Goal: Task Accomplishment & Management: Manage account settings

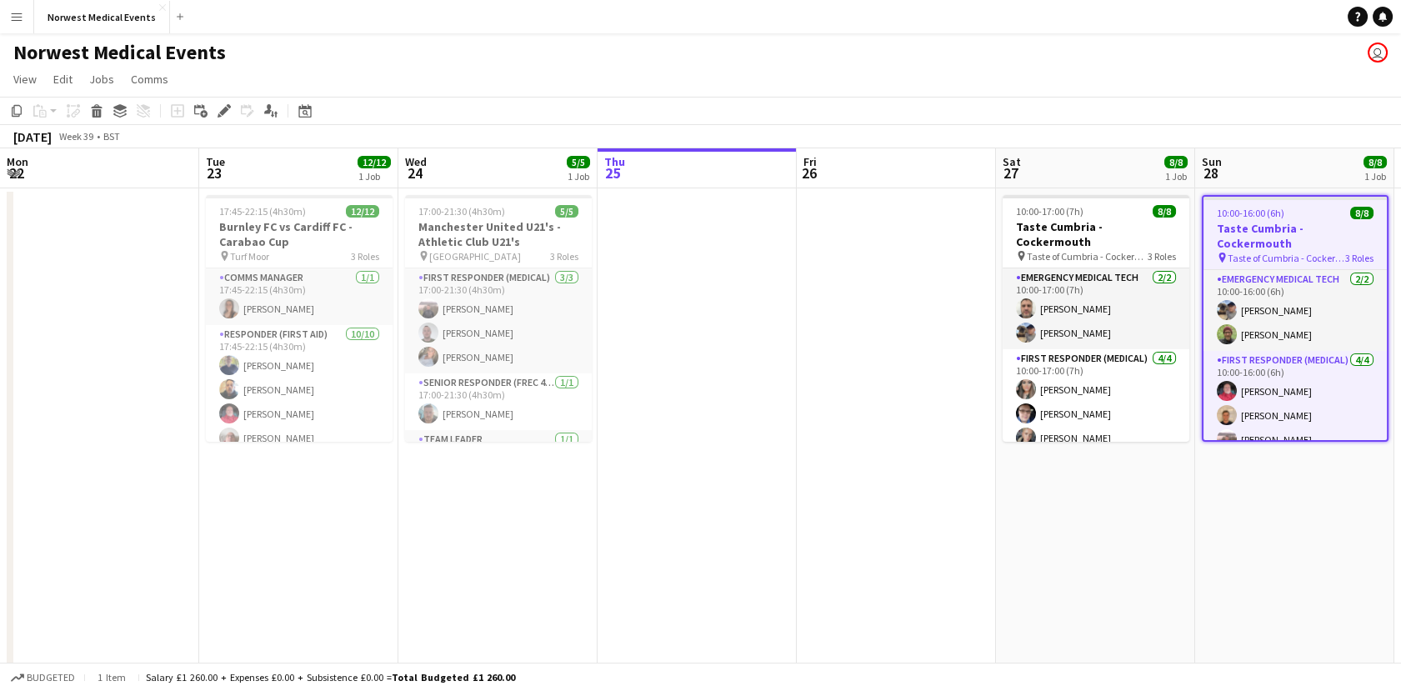
scroll to position [0, 399]
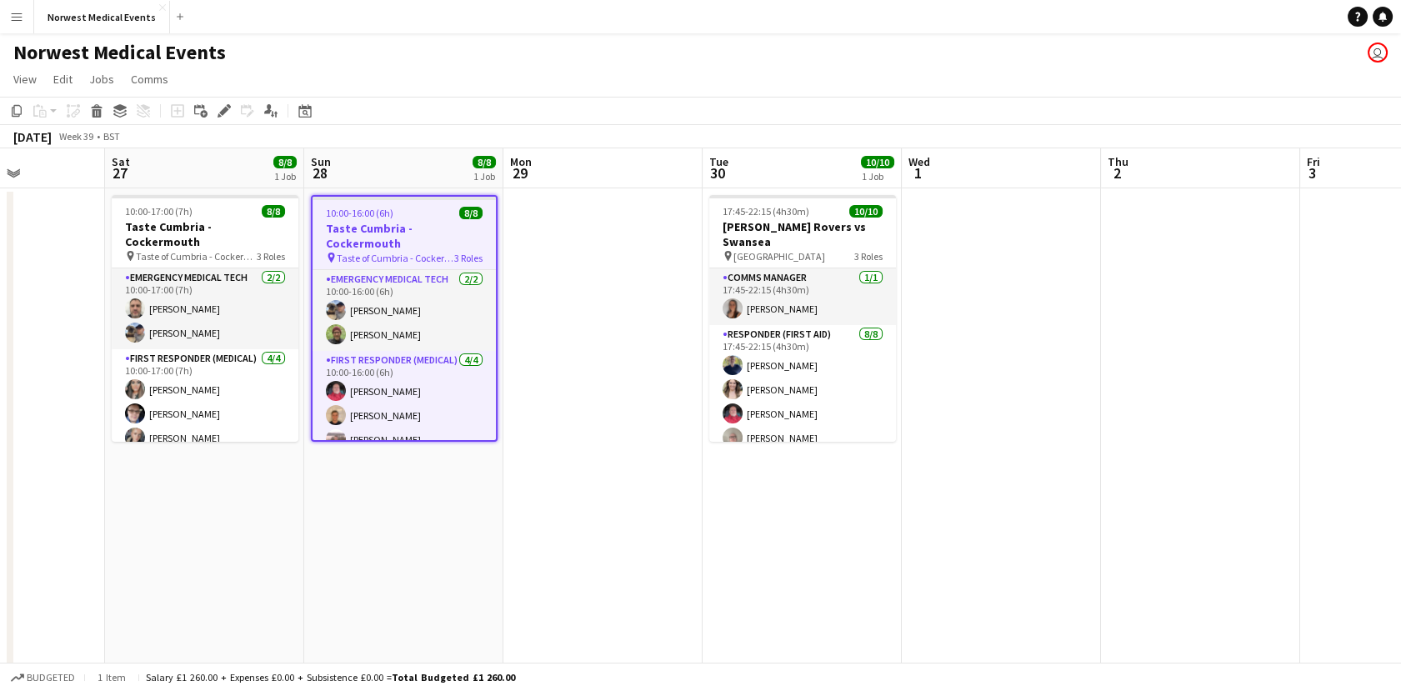
drag, startPoint x: 685, startPoint y: 462, endPoint x: 593, endPoint y: 404, distance: 108.2
click at [660, 457] on app-calendar-viewport "Wed 24 5/5 1 Job Thu 25 Fri 26 Sat 27 8/8 1 Job Sun 28 8/8 1 Job Mon 29 Tue 30 …" at bounding box center [700, 476] width 1401 height 657
click at [220, 116] on icon at bounding box center [219, 115] width 4 height 4
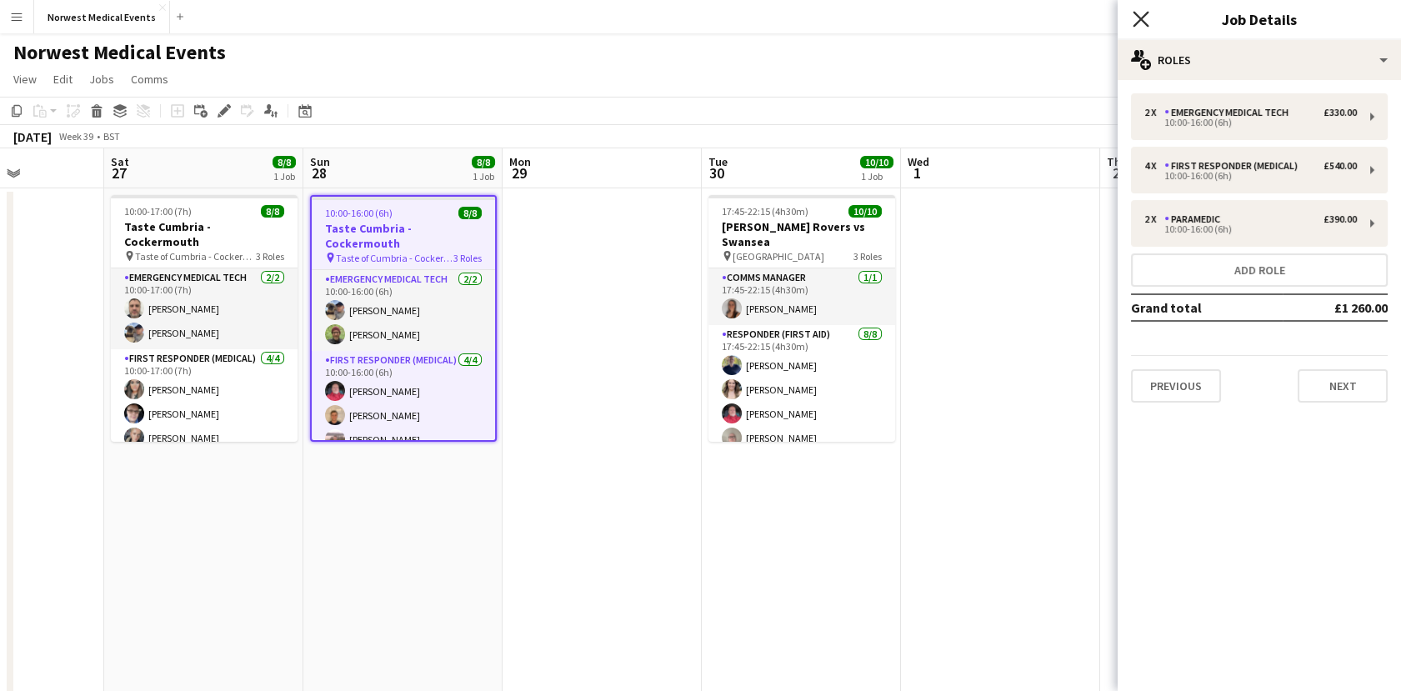
click at [1148, 22] on app-icon "Close pop-in" at bounding box center [1141, 19] width 24 height 24
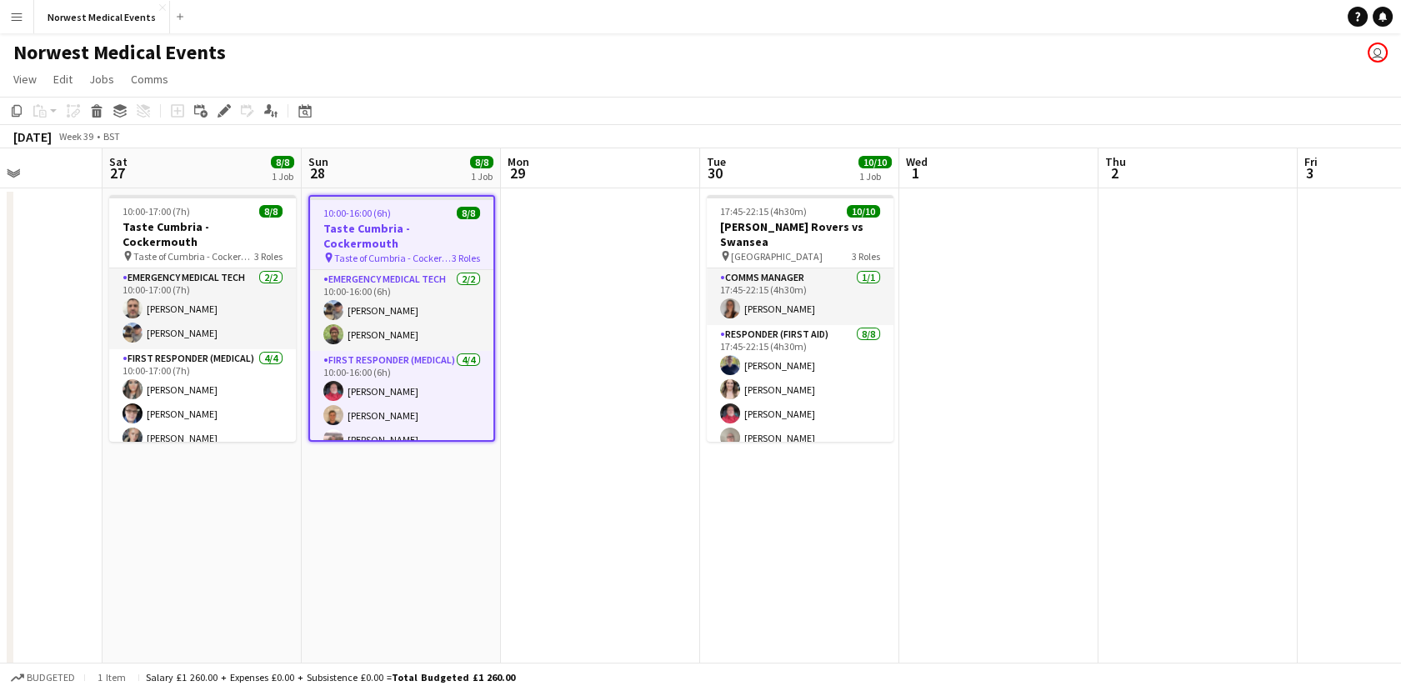
scroll to position [0, 501]
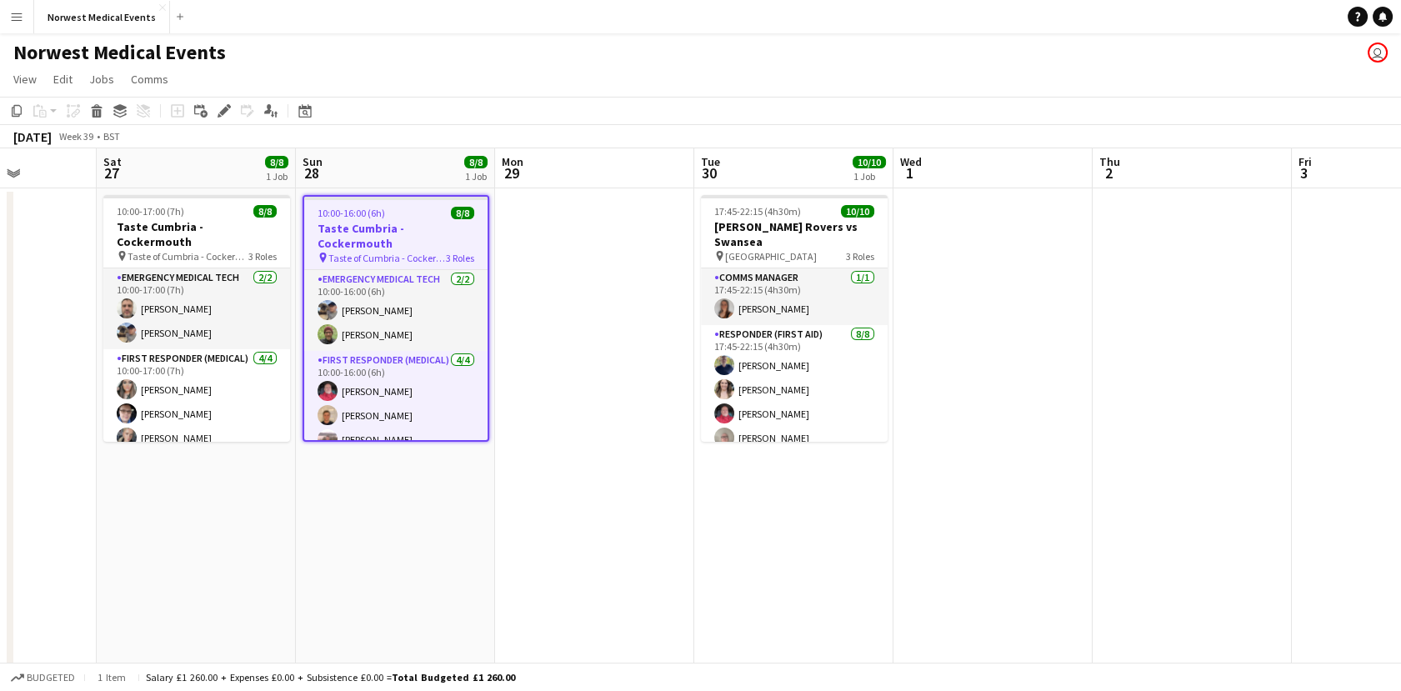
drag, startPoint x: 477, startPoint y: 329, endPoint x: 471, endPoint y: 402, distance: 72.8
click at [471, 402] on app-calendar-viewport "Wed 24 5/5 1 Job Thu 25 Fri 26 Sat 27 8/8 1 Job Sun 28 8/8 1 Job Mon 29 Tue 30 …" at bounding box center [700, 476] width 1401 height 657
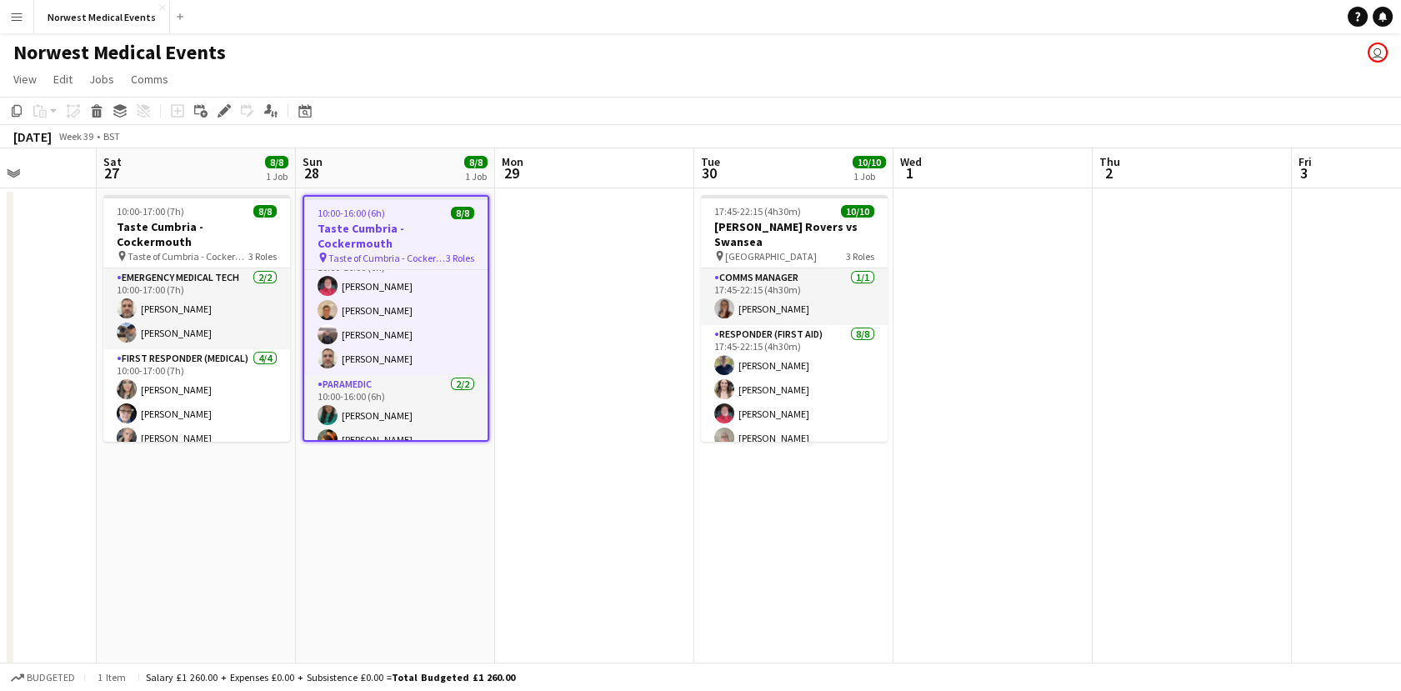
scroll to position [0, 0]
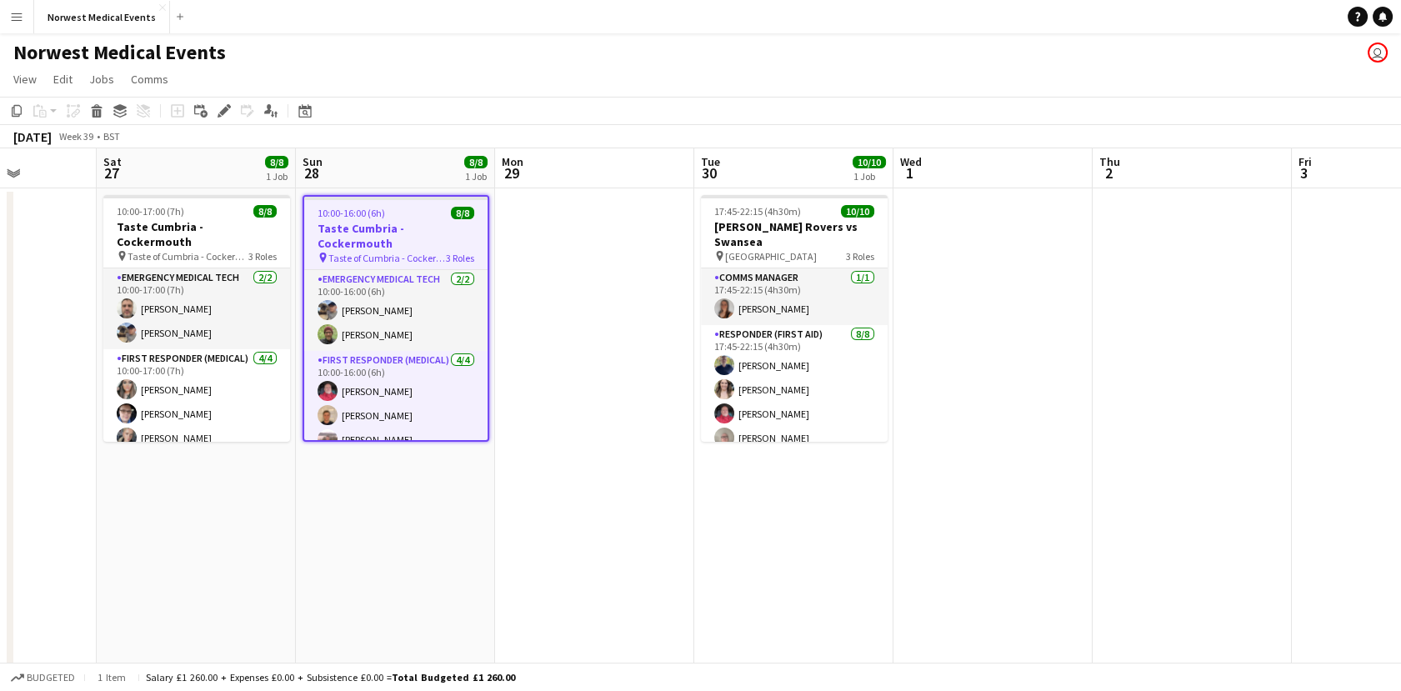
click at [412, 252] on span "Taste of Cumbria - Cockermouth" at bounding box center [386, 258] width 117 height 12
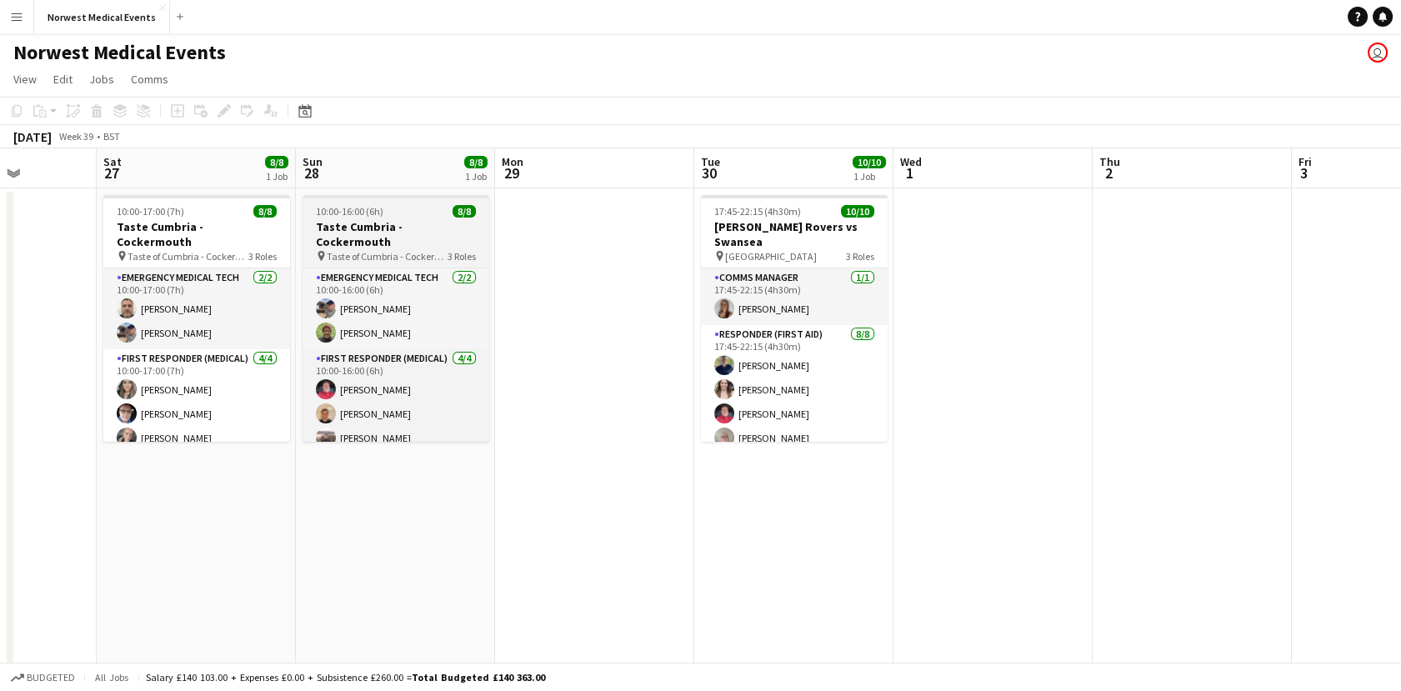
click at [412, 250] on span "Taste of Cumbria - Cockermouth" at bounding box center [387, 256] width 121 height 12
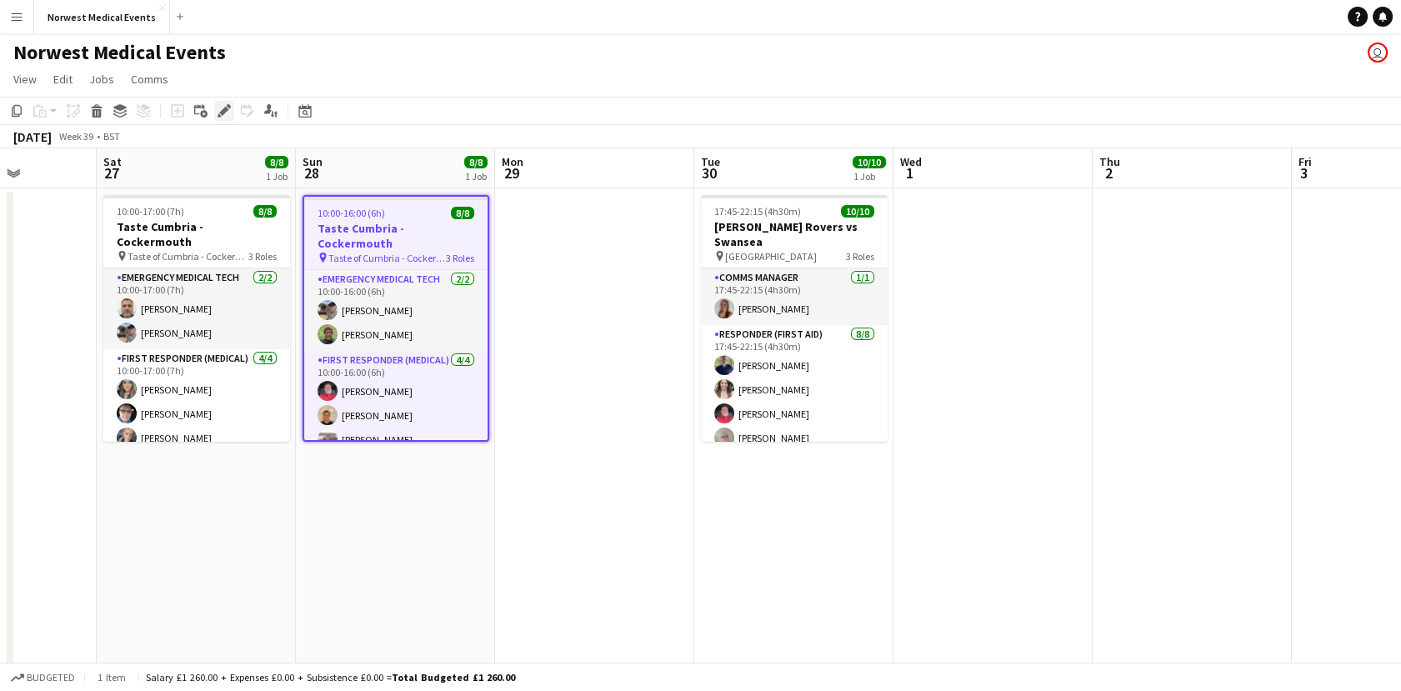
click at [217, 109] on icon "Edit" at bounding box center [223, 110] width 13 height 13
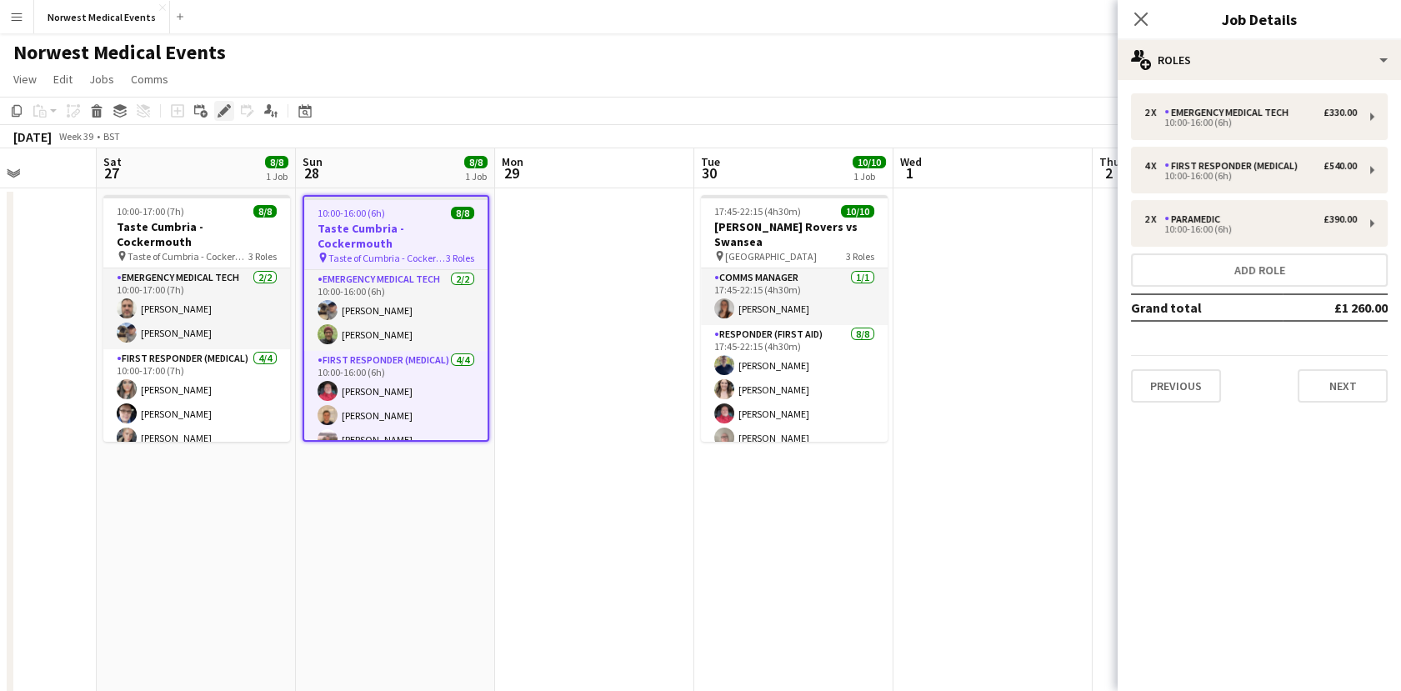
click at [224, 110] on icon at bounding box center [223, 111] width 9 height 9
click at [1344, 397] on button "Next" at bounding box center [1342, 385] width 90 height 33
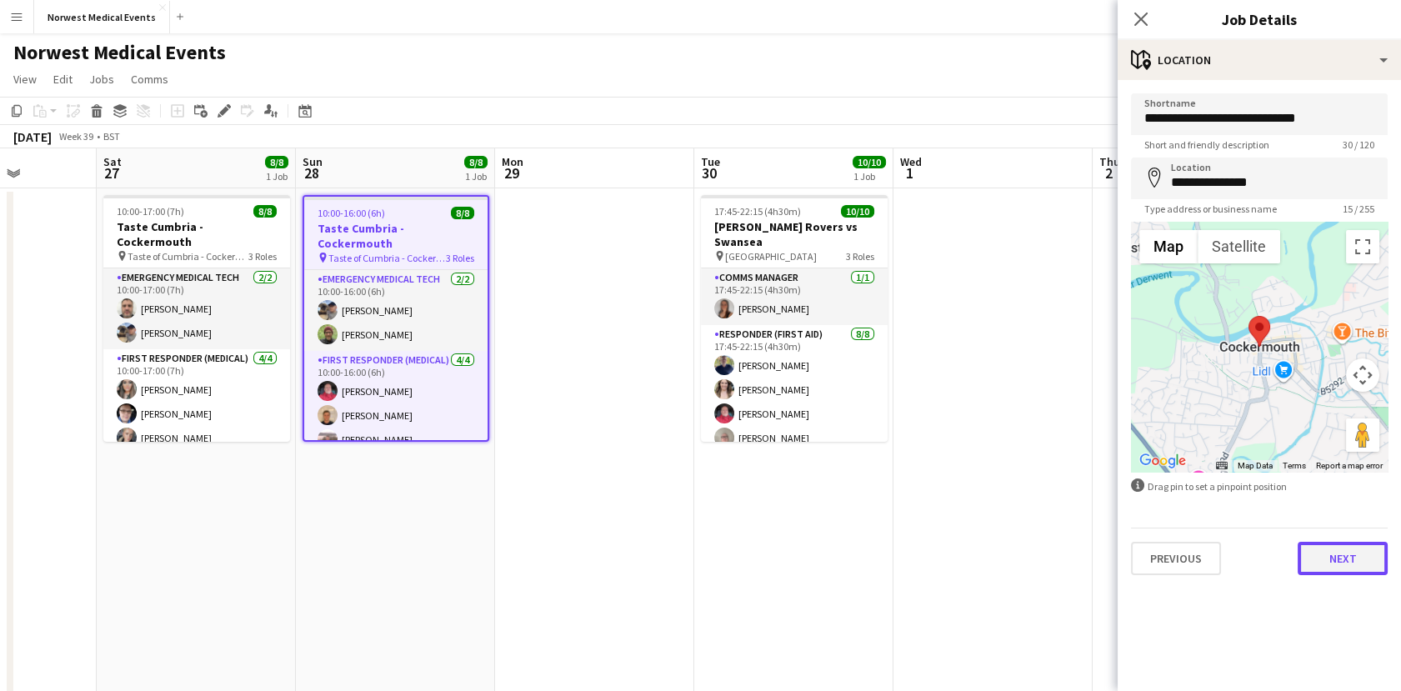
click at [1358, 572] on button "Next" at bounding box center [1342, 558] width 90 height 33
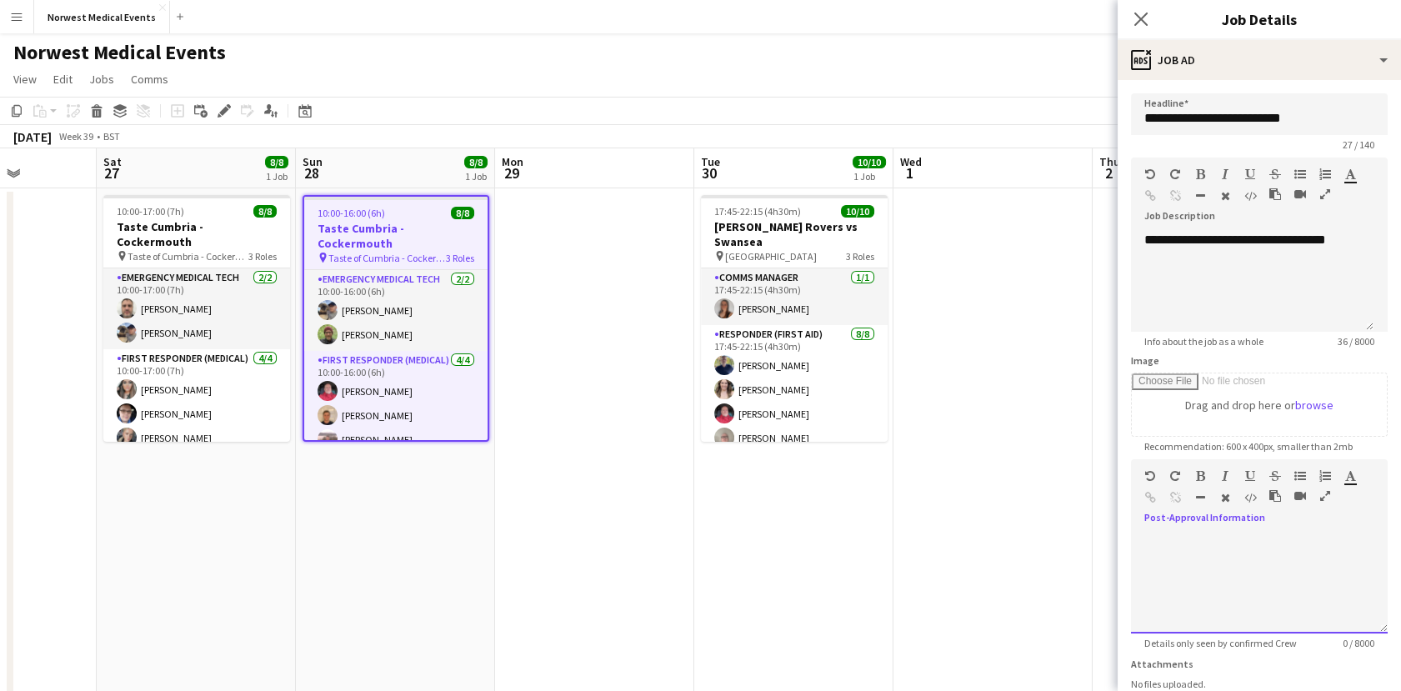
click at [1358, 572] on div at bounding box center [1259, 583] width 257 height 100
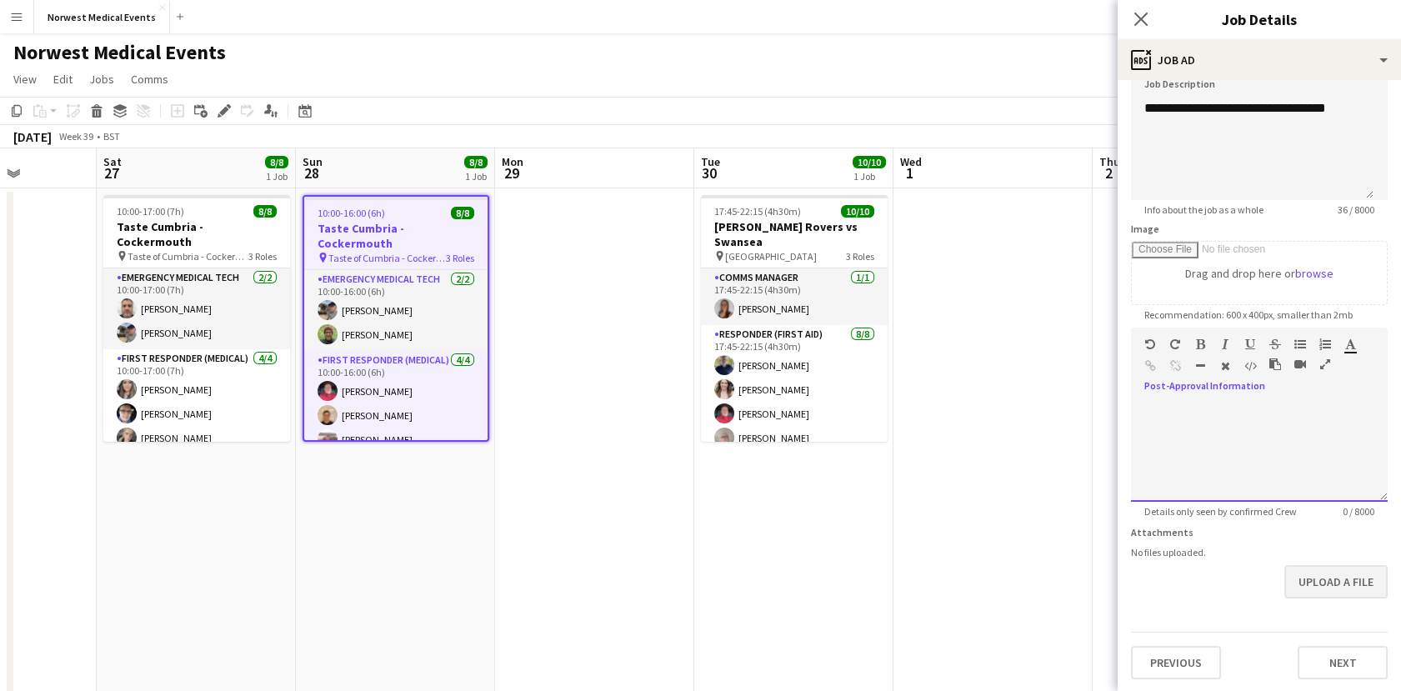
scroll to position [132, 0]
click at [1335, 662] on button "Next" at bounding box center [1342, 661] width 90 height 33
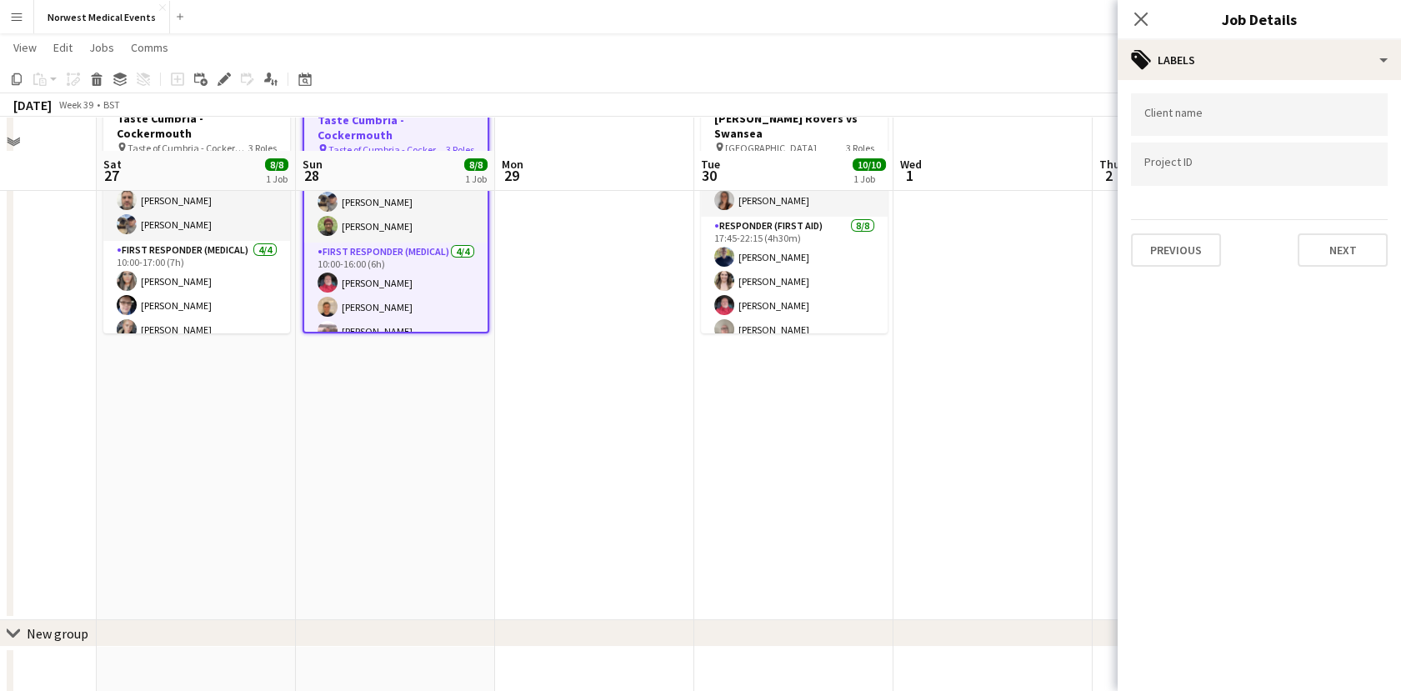
scroll to position [140, 0]
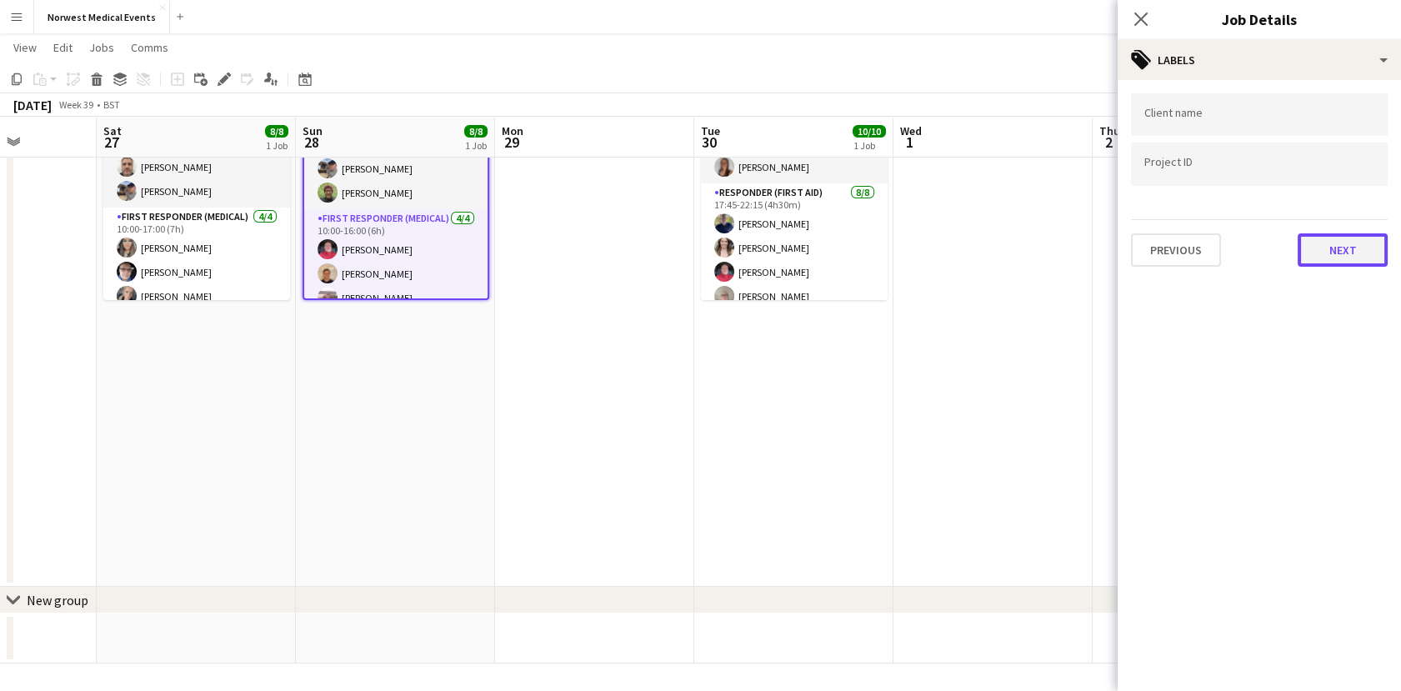
click at [1341, 233] on button "Next" at bounding box center [1342, 249] width 90 height 33
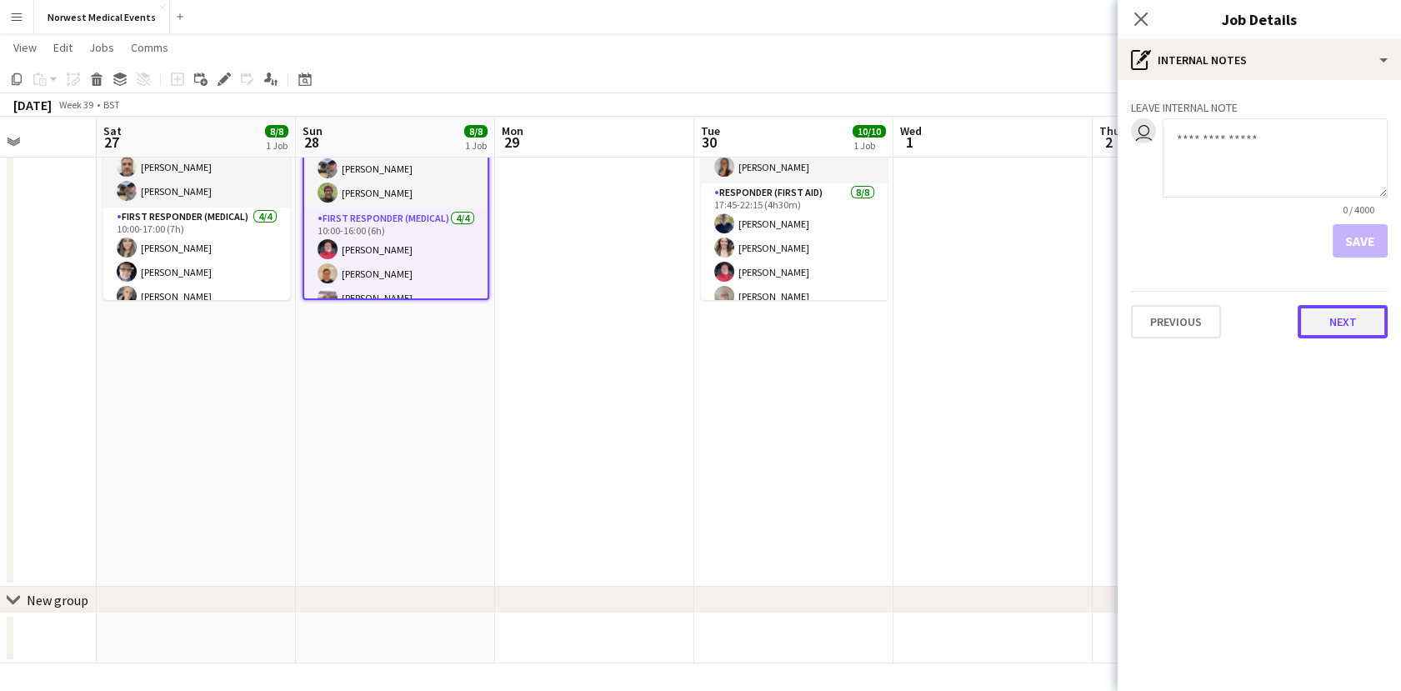
click at [1363, 329] on button "Next" at bounding box center [1342, 321] width 90 height 33
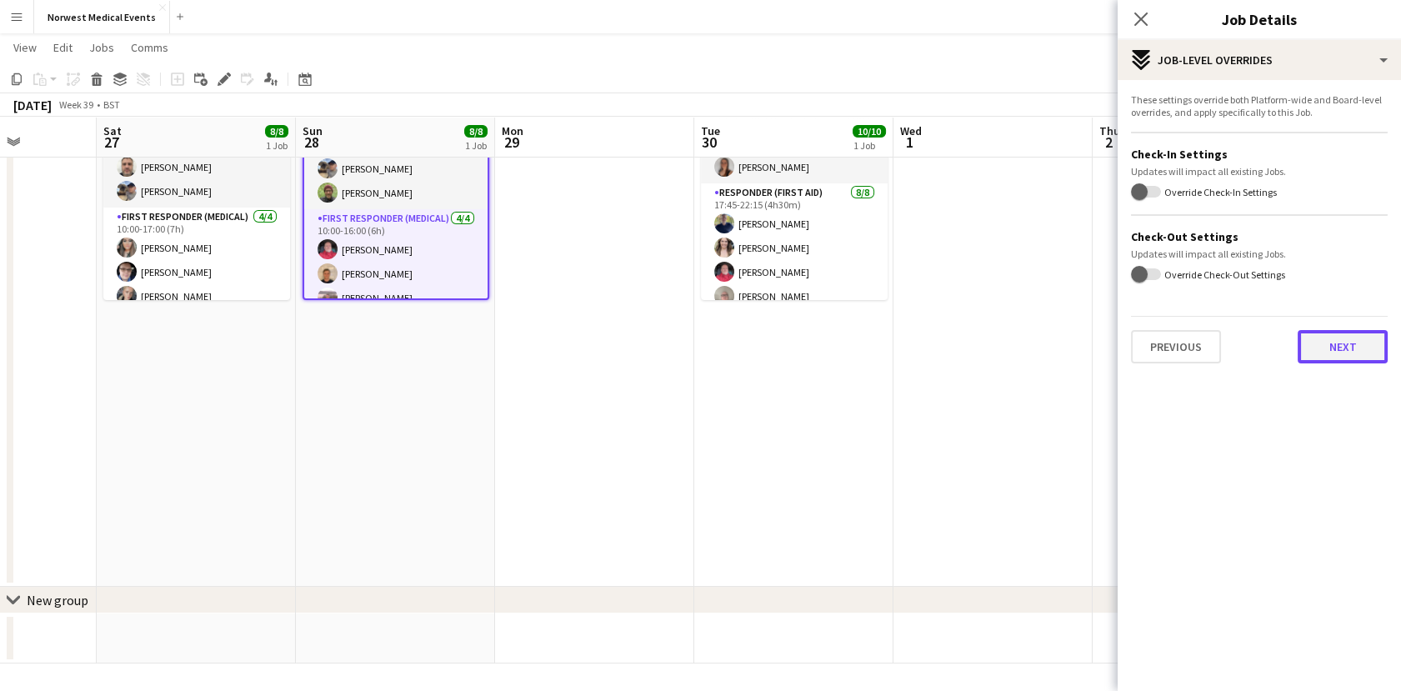
click at [1346, 357] on button "Next" at bounding box center [1342, 346] width 90 height 33
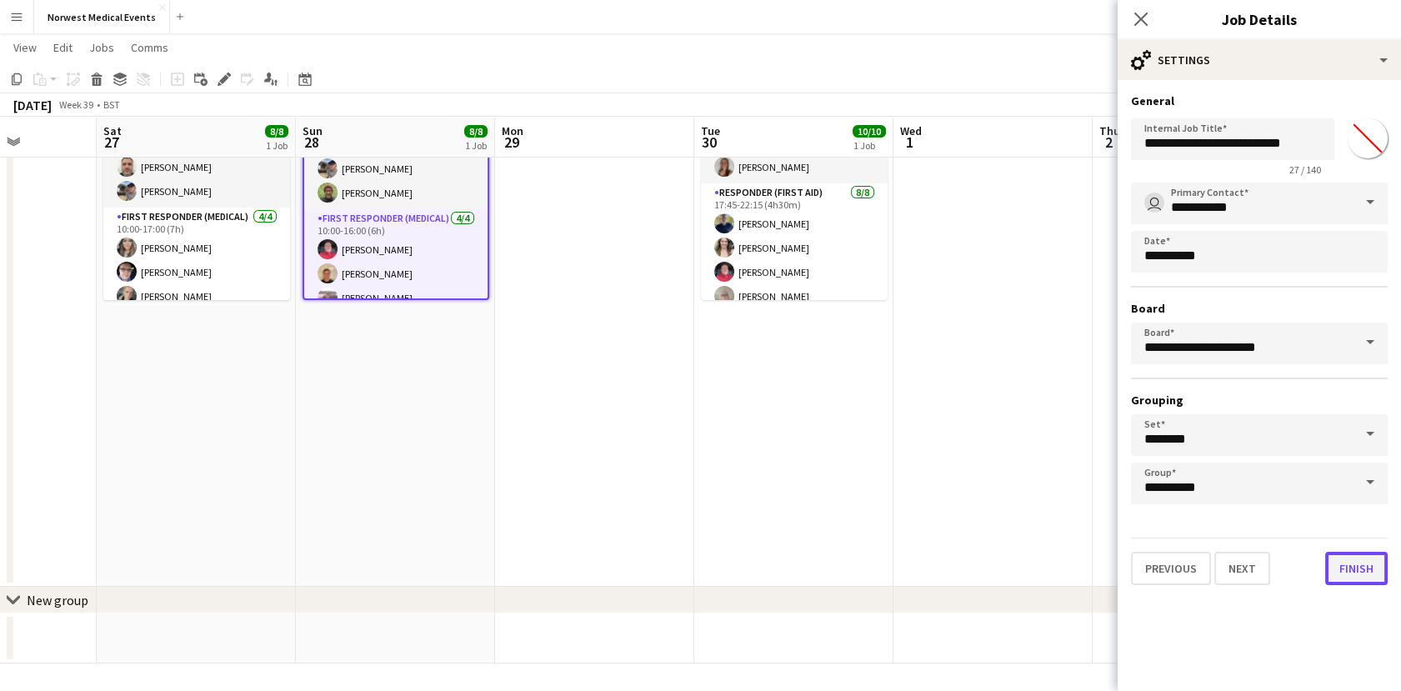
click at [1378, 570] on button "Finish" at bounding box center [1356, 568] width 62 height 33
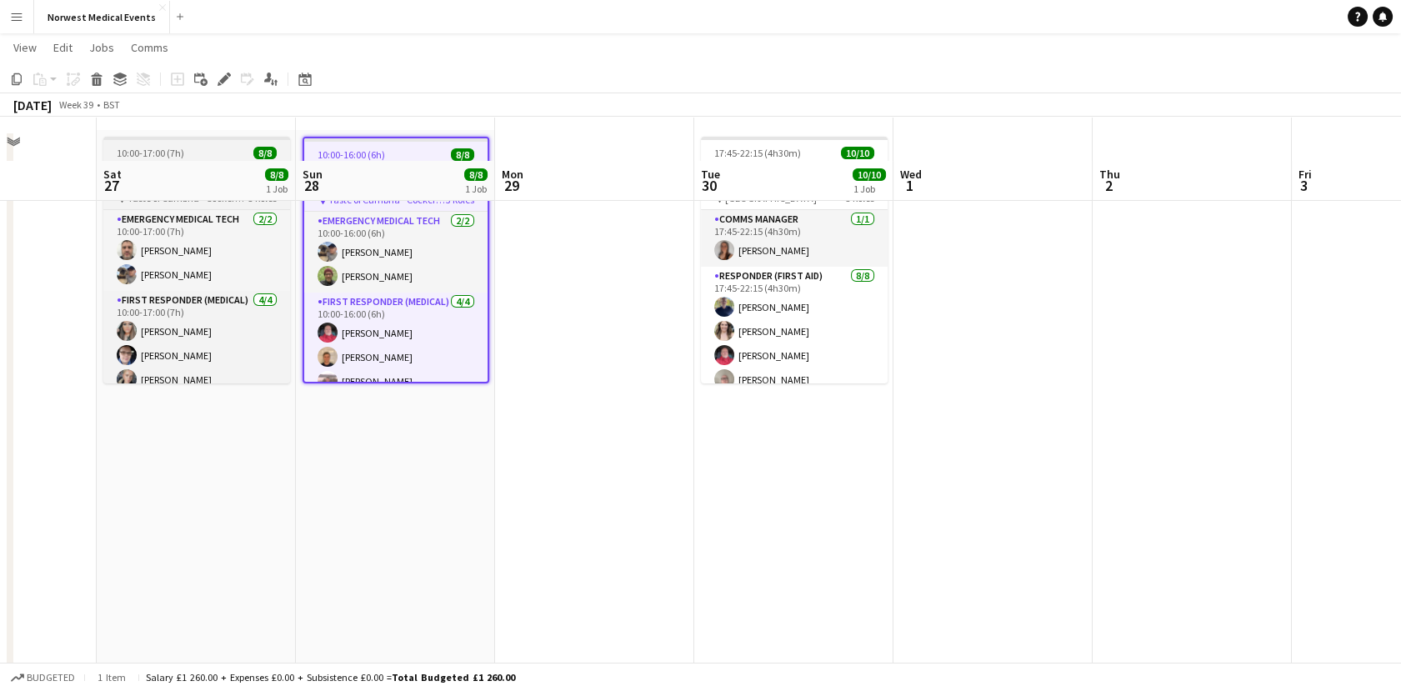
scroll to position [0, 0]
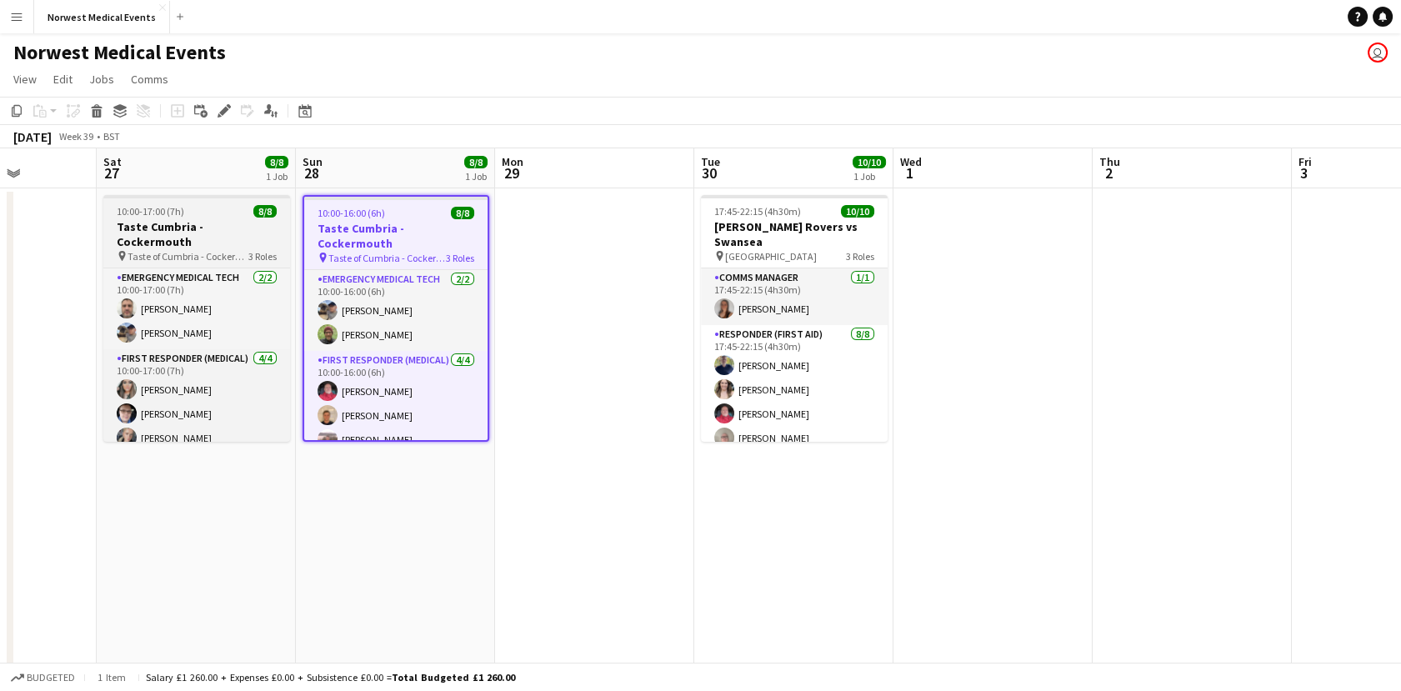
click at [222, 213] on div "10:00-17:00 (7h) 8/8" at bounding box center [196, 211] width 187 height 12
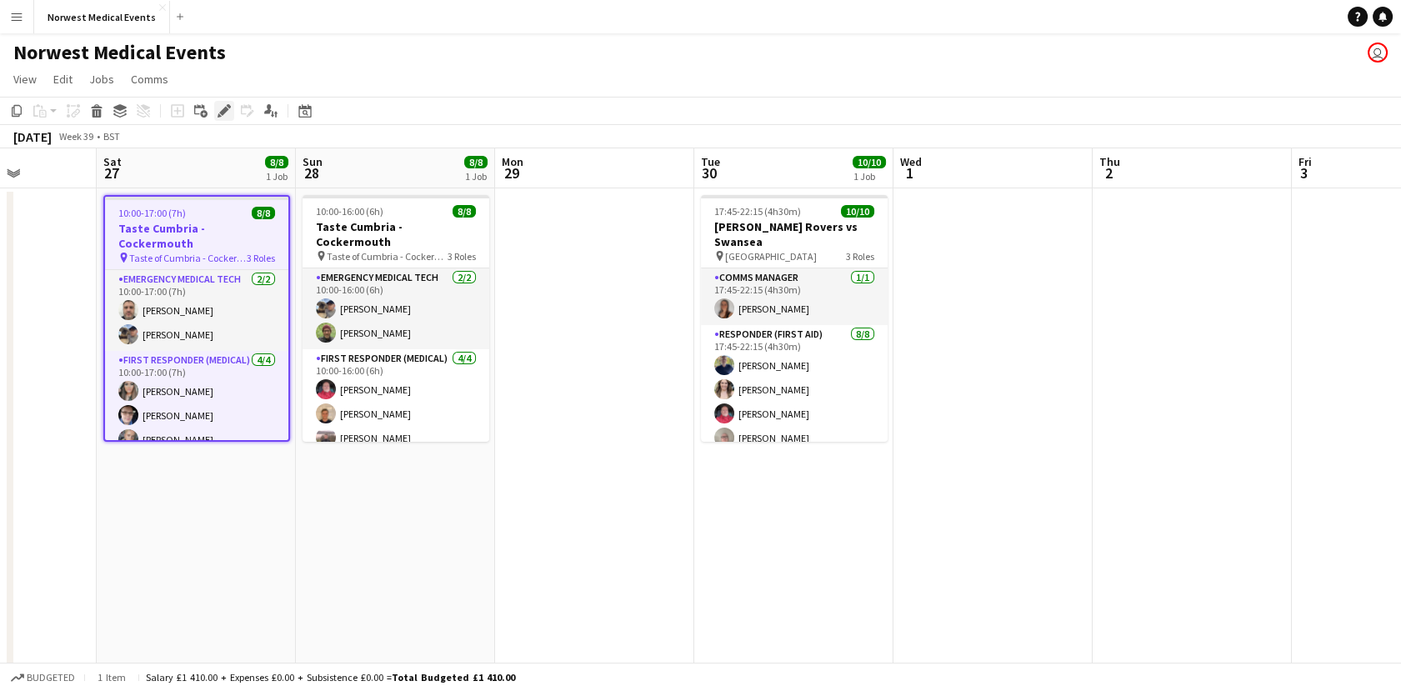
click at [215, 104] on div "Edit" at bounding box center [224, 111] width 20 height 20
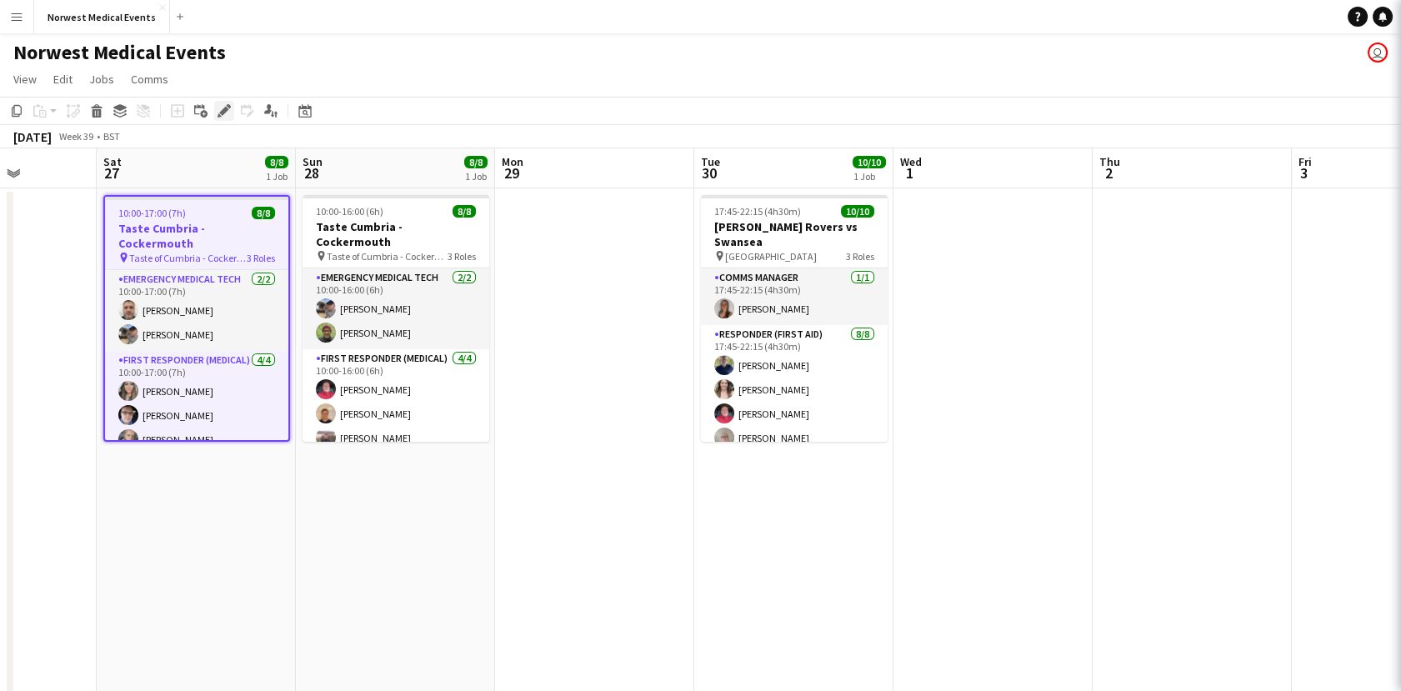
type input "*******"
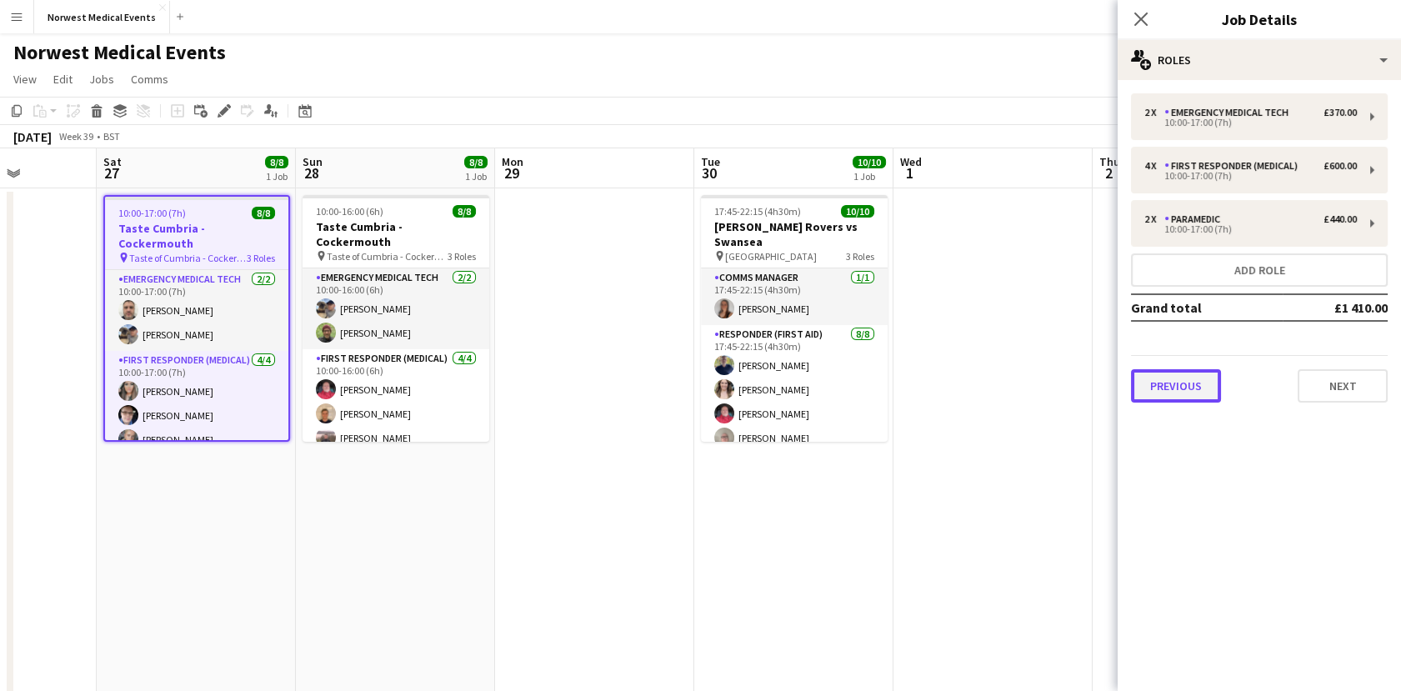
click at [1176, 390] on button "Previous" at bounding box center [1176, 385] width 90 height 33
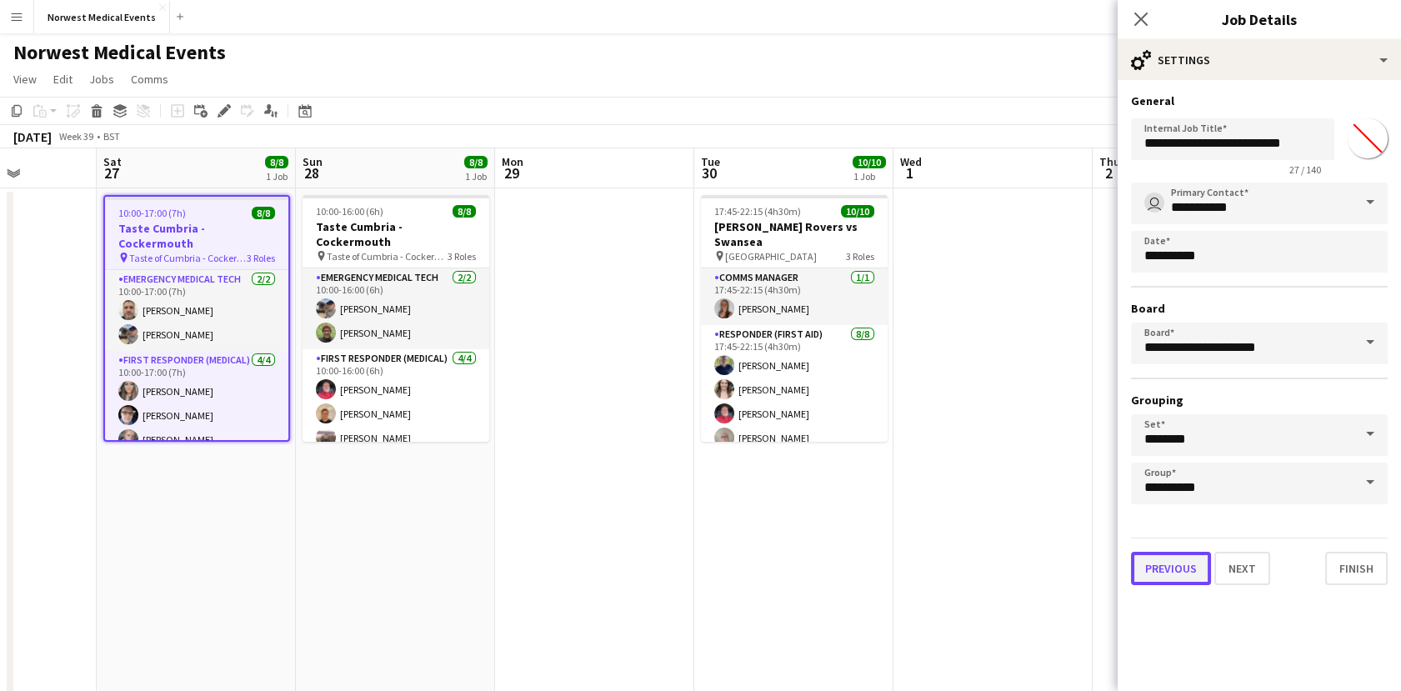
click at [1149, 574] on button "Previous" at bounding box center [1171, 568] width 80 height 33
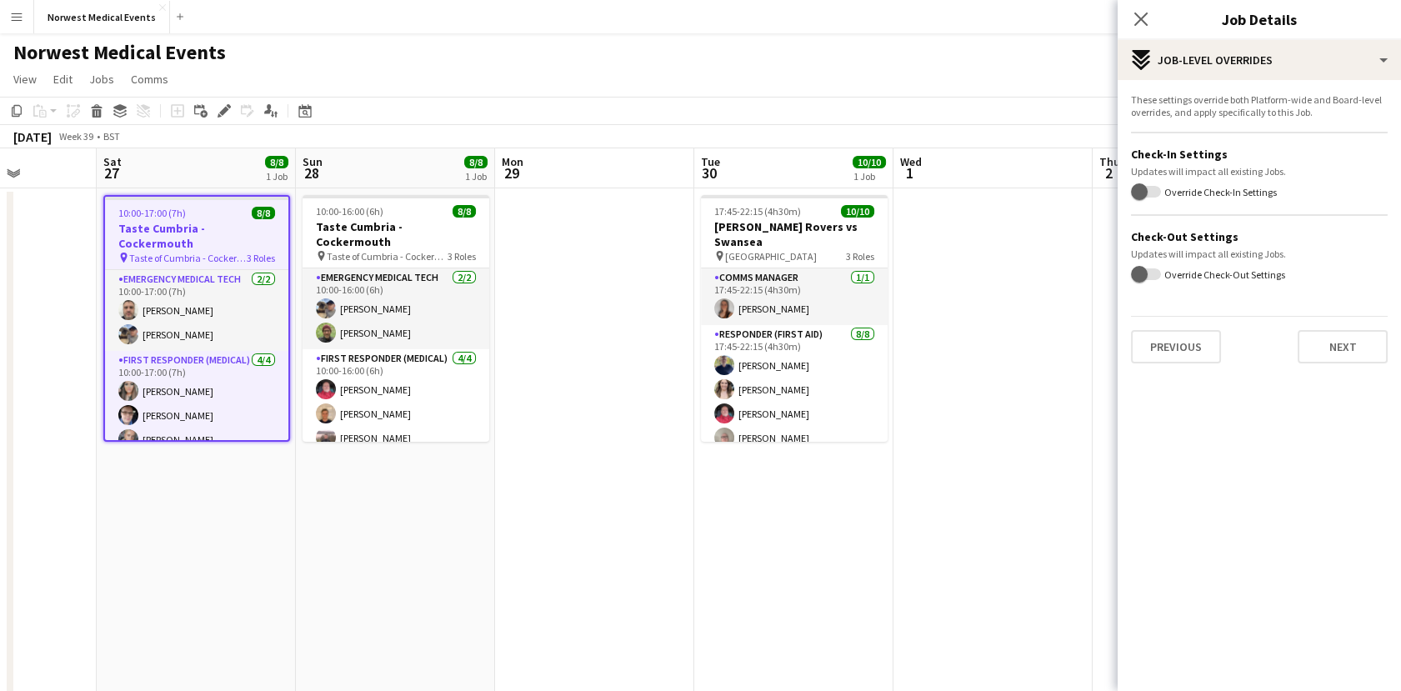
click at [1195, 363] on div "These settings override both Platform-wide and Board-level overrides, and apply…" at bounding box center [1258, 228] width 283 height 297
click at [1189, 333] on button "Previous" at bounding box center [1176, 346] width 90 height 33
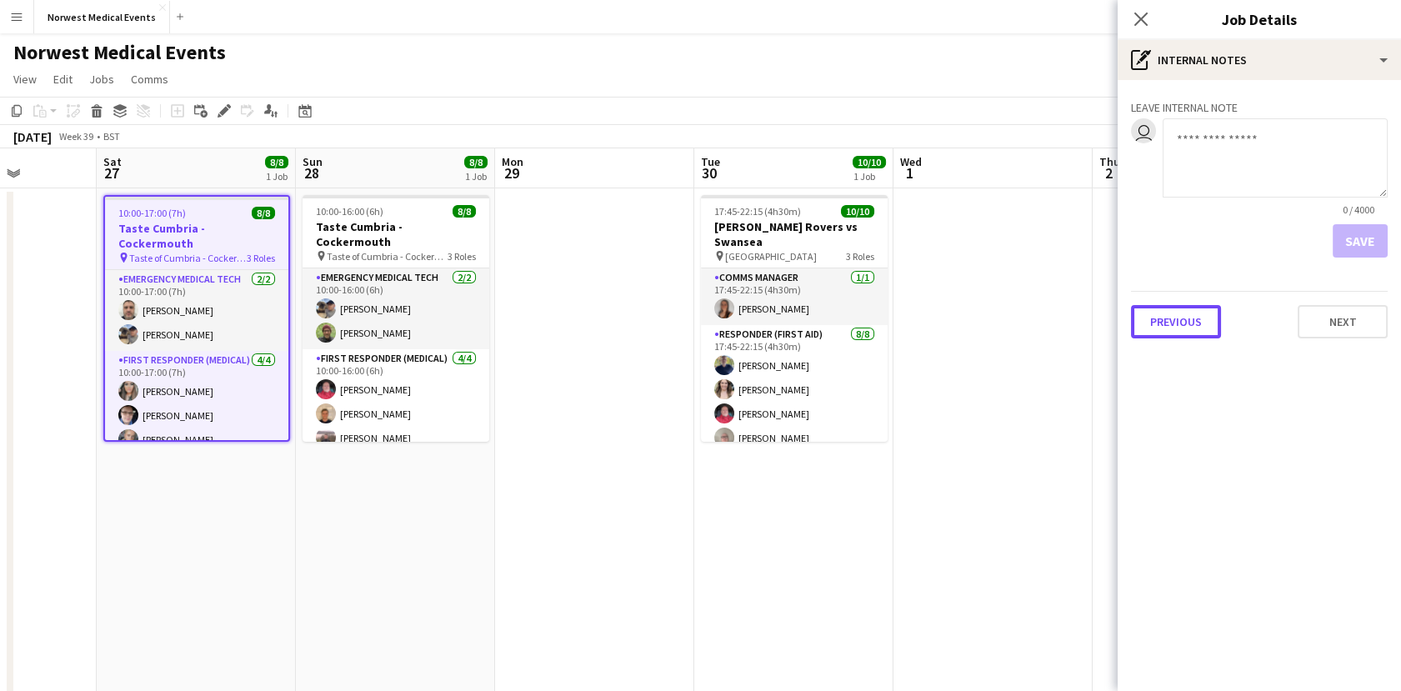
click at [1189, 333] on button "Previous" at bounding box center [1176, 321] width 90 height 33
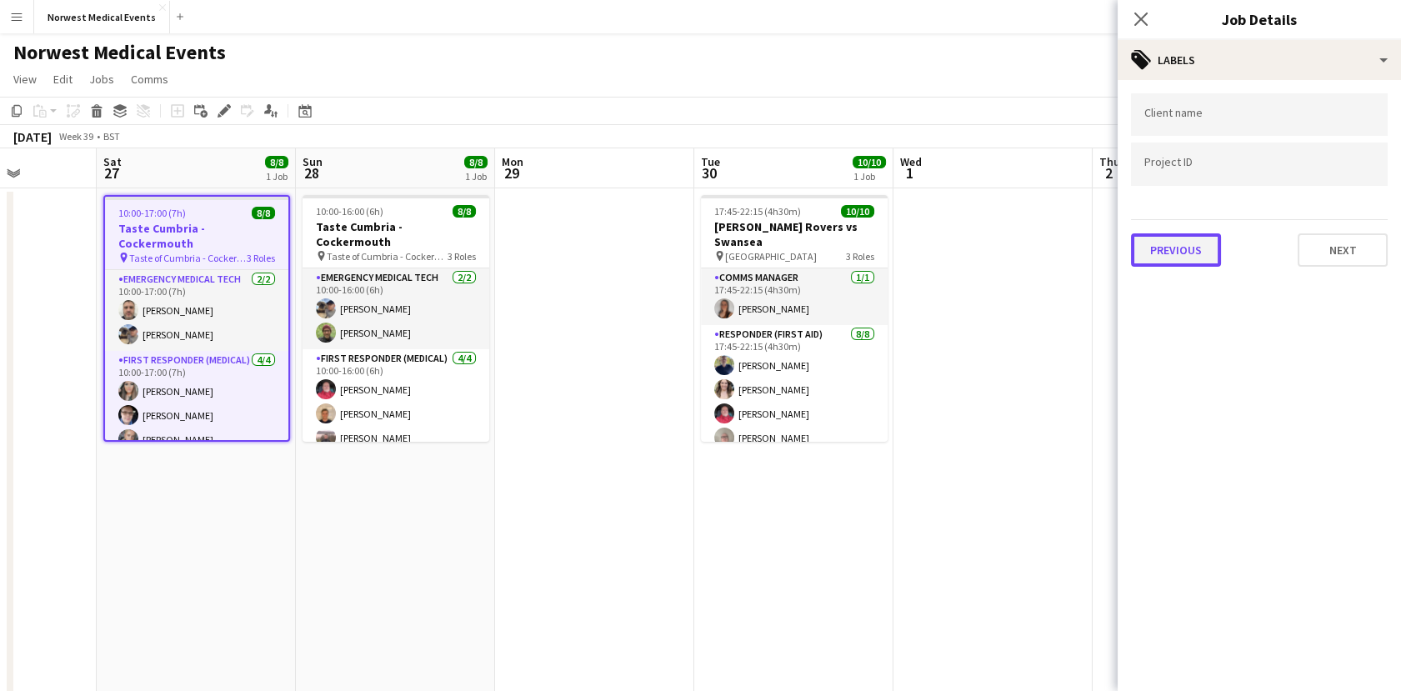
click at [1173, 248] on button "Previous" at bounding box center [1176, 249] width 90 height 33
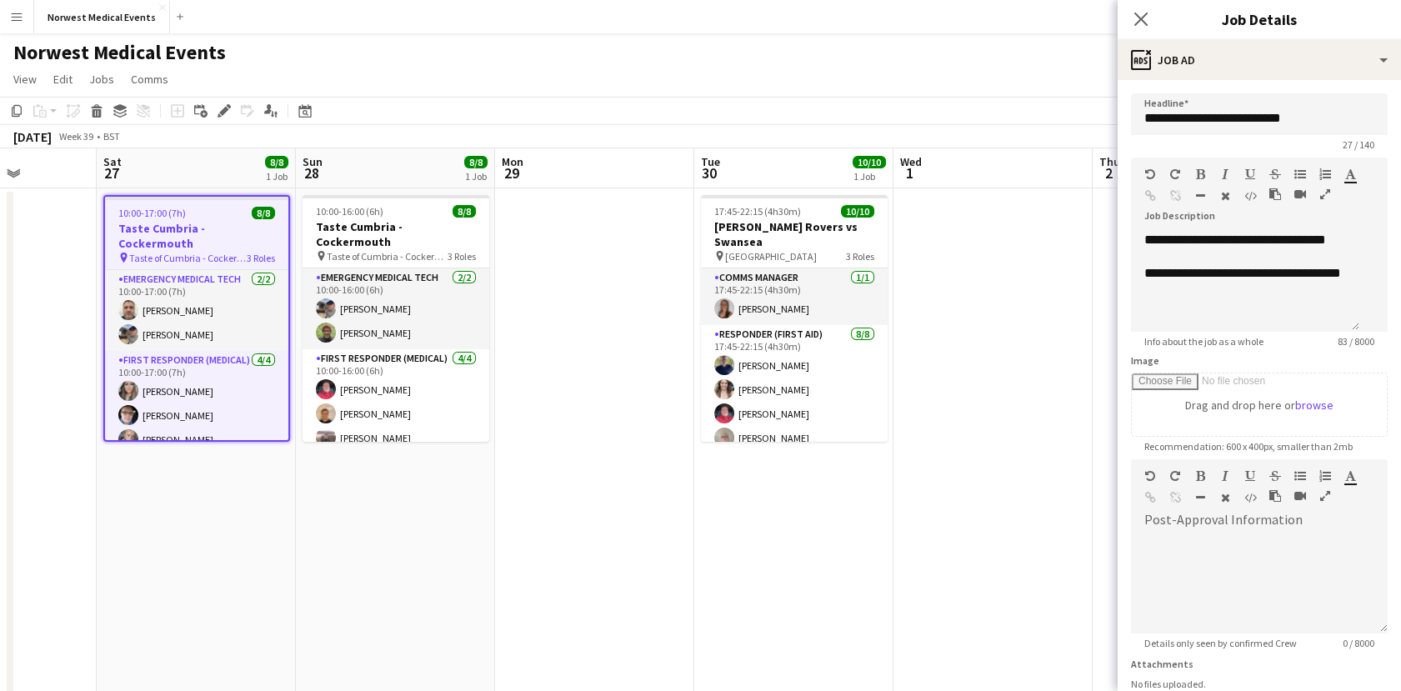
scroll to position [132, 0]
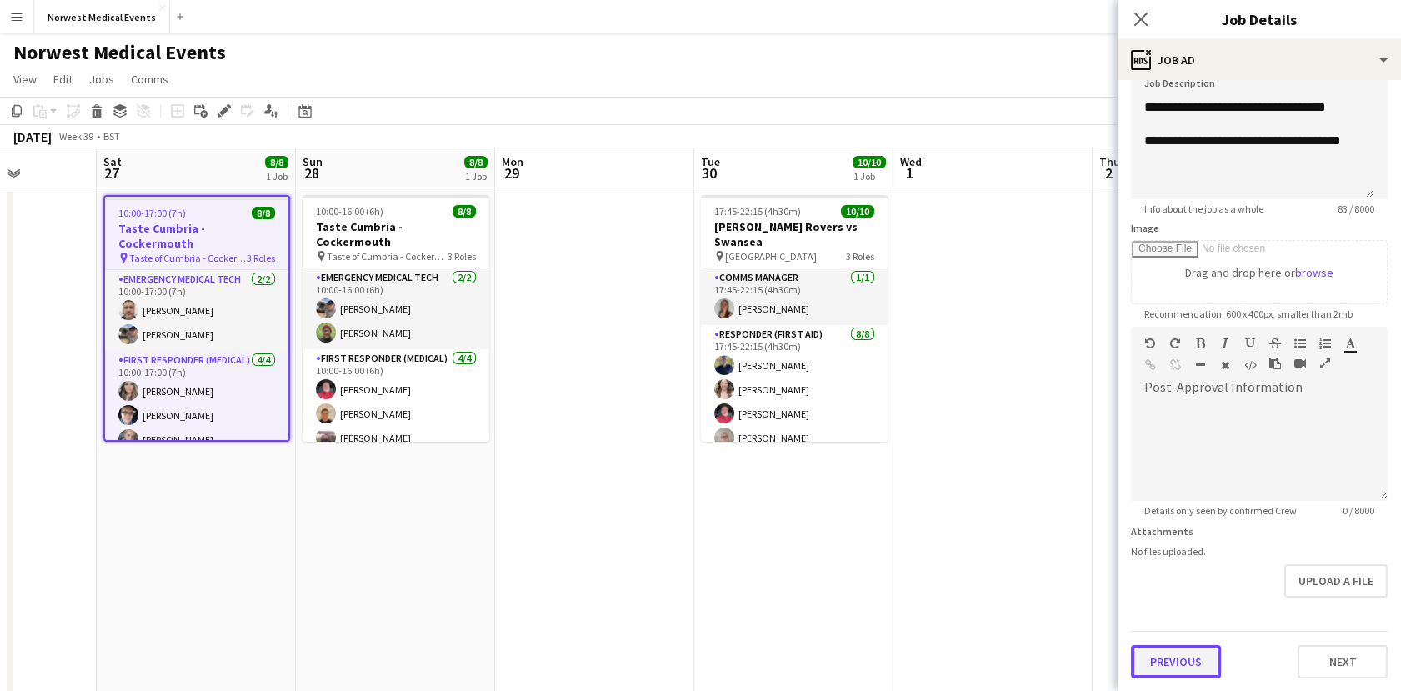
click at [1203, 668] on button "Previous" at bounding box center [1176, 661] width 90 height 33
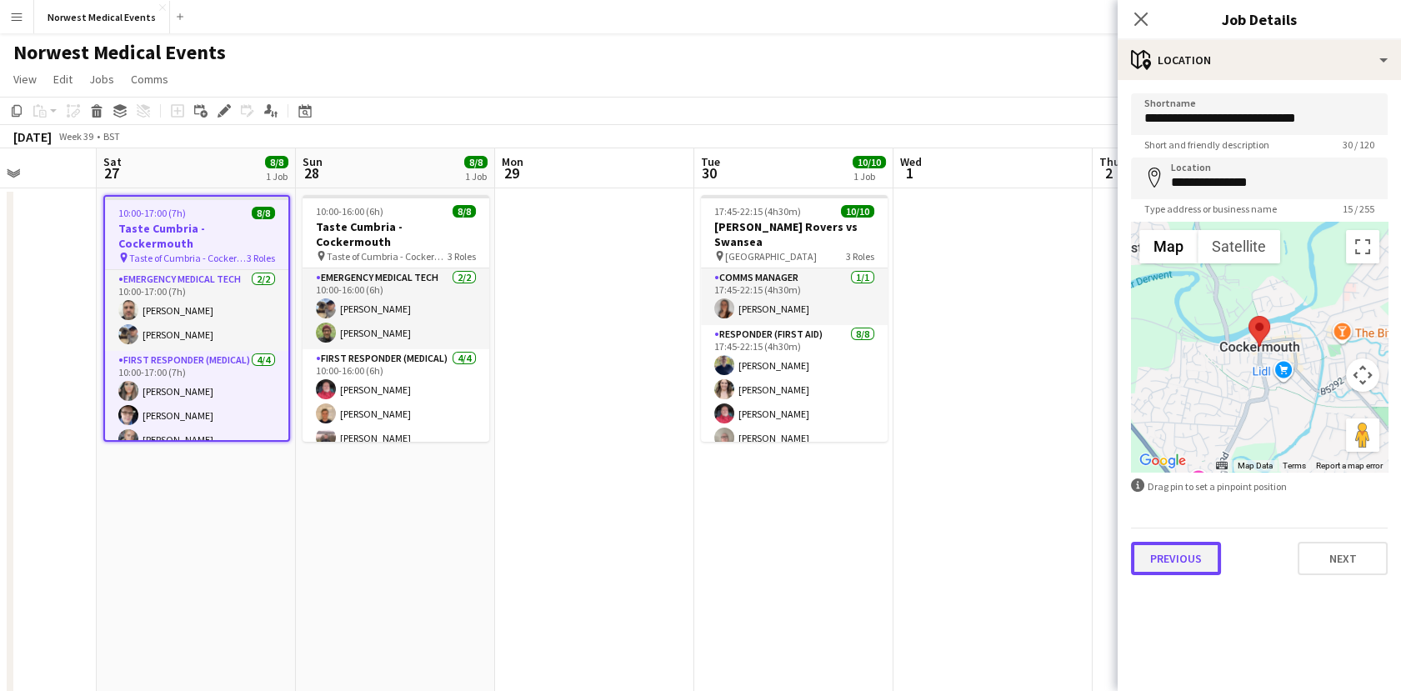
click at [1159, 572] on button "Previous" at bounding box center [1176, 558] width 90 height 33
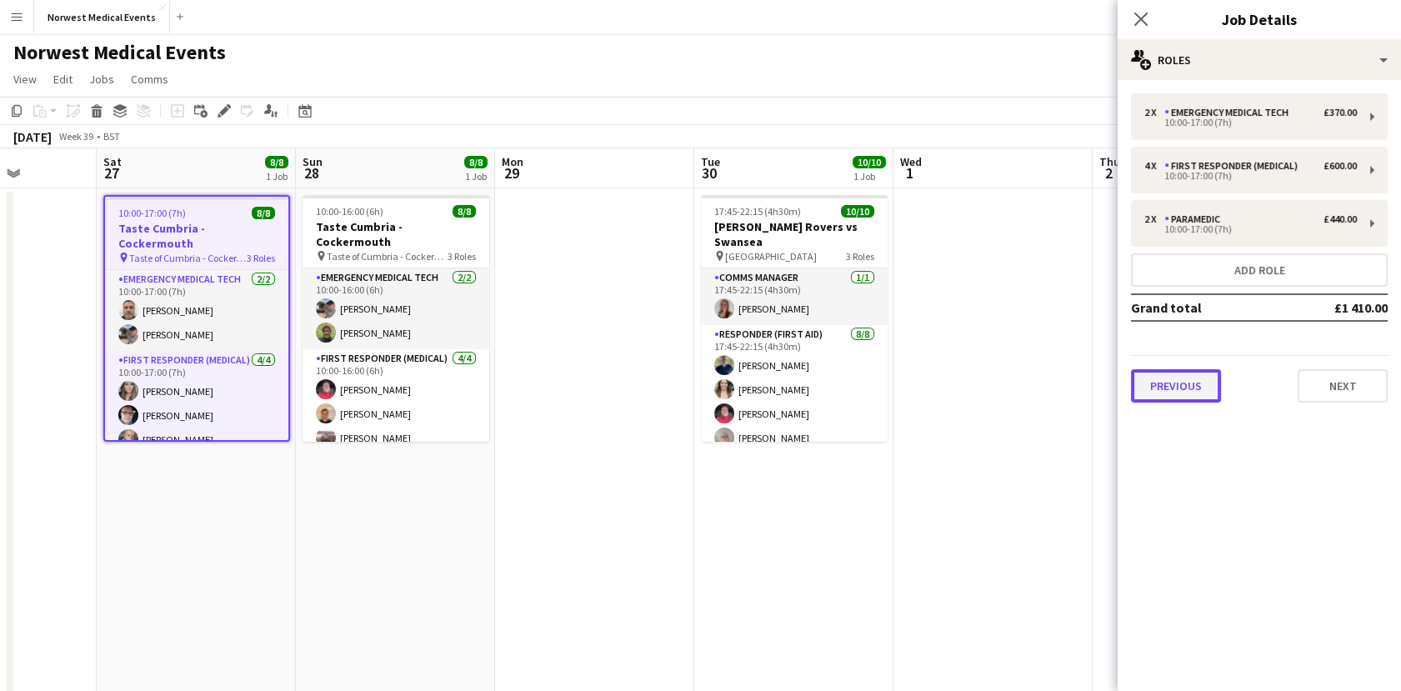
click at [1178, 390] on button "Previous" at bounding box center [1176, 385] width 90 height 33
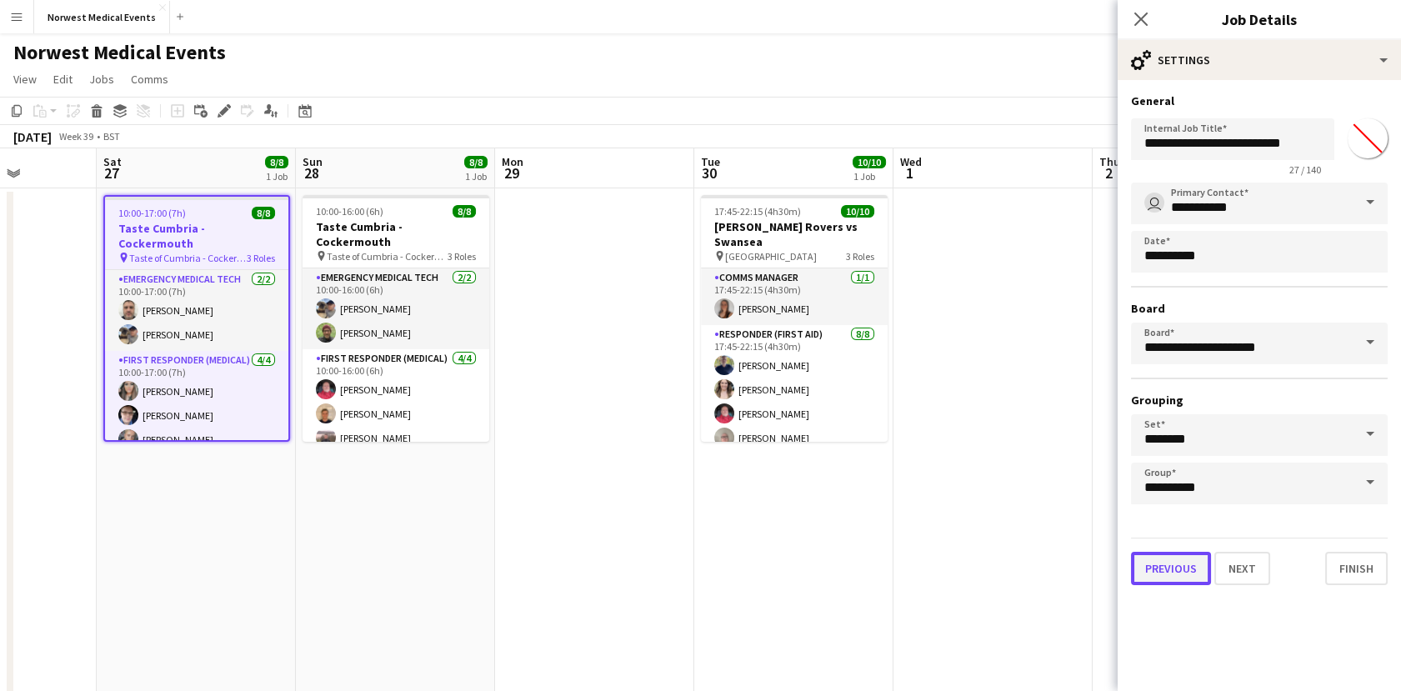
click at [1161, 570] on button "Previous" at bounding box center [1171, 568] width 80 height 33
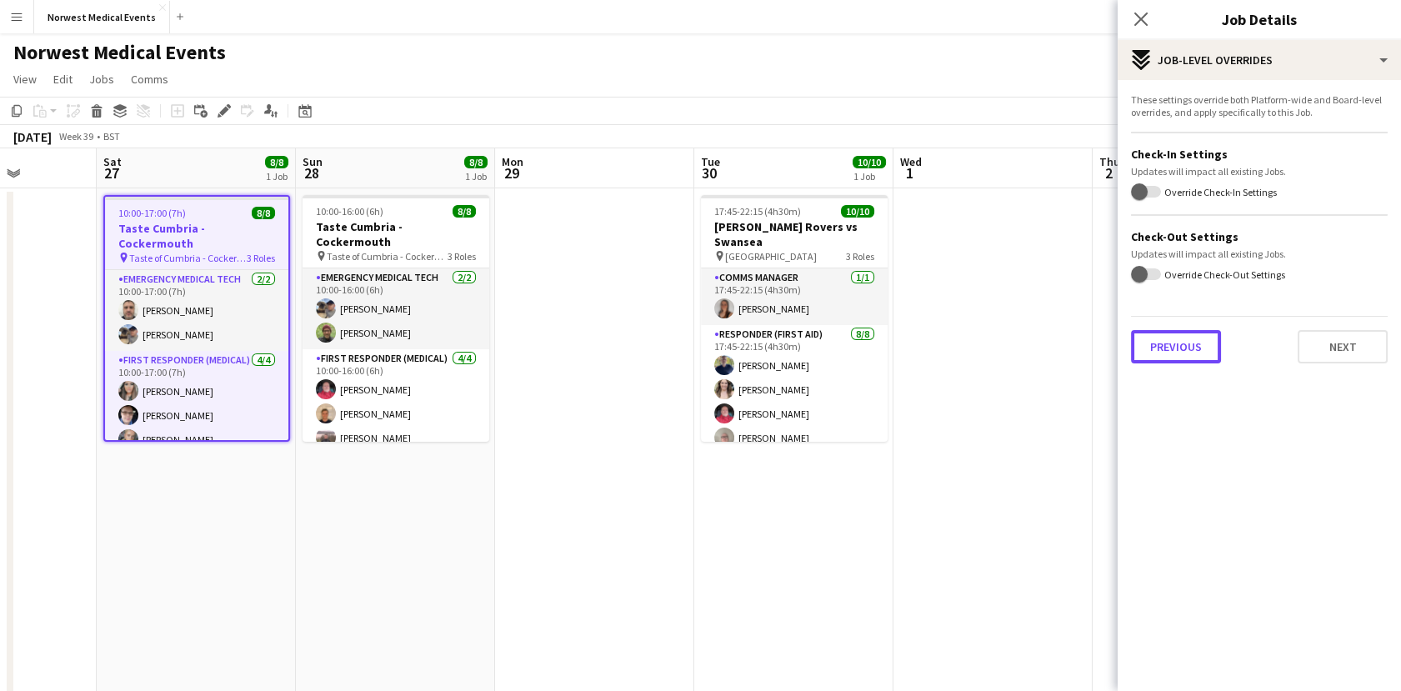
click at [1176, 349] on button "Previous" at bounding box center [1176, 346] width 90 height 33
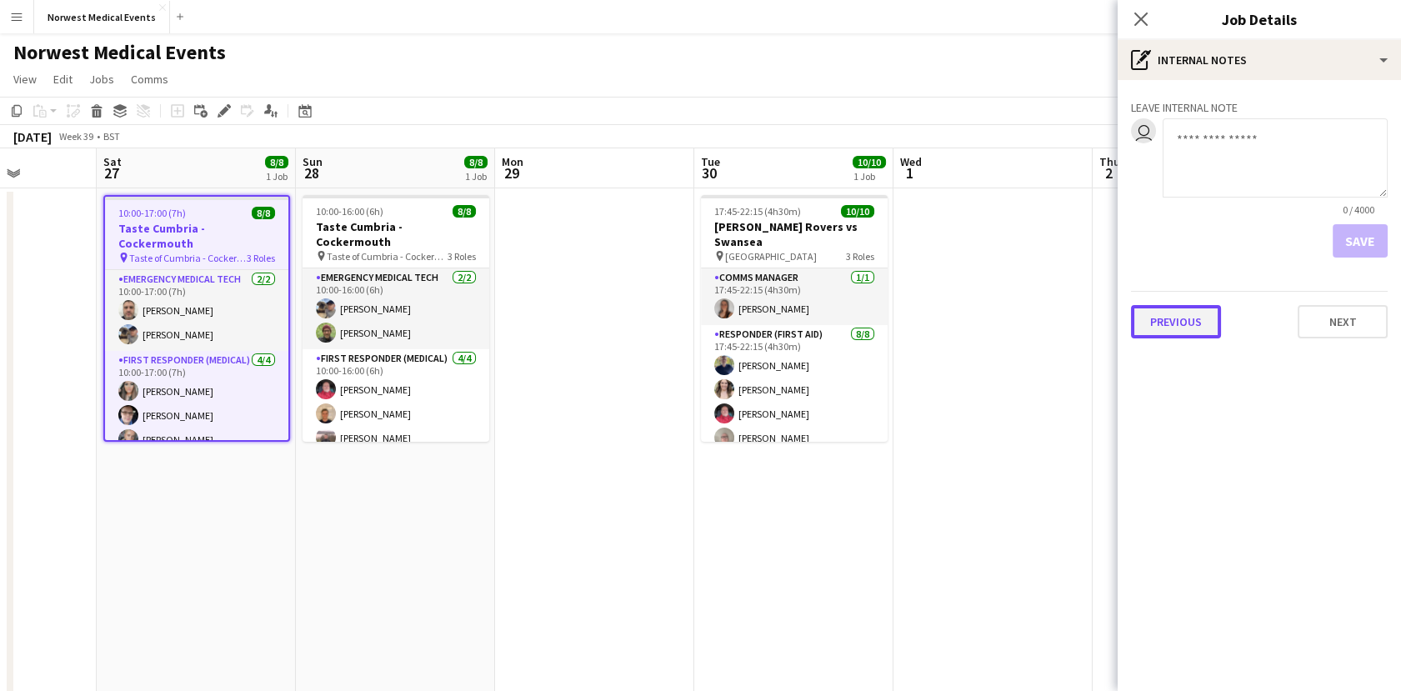
click at [1170, 317] on button "Previous" at bounding box center [1176, 321] width 90 height 33
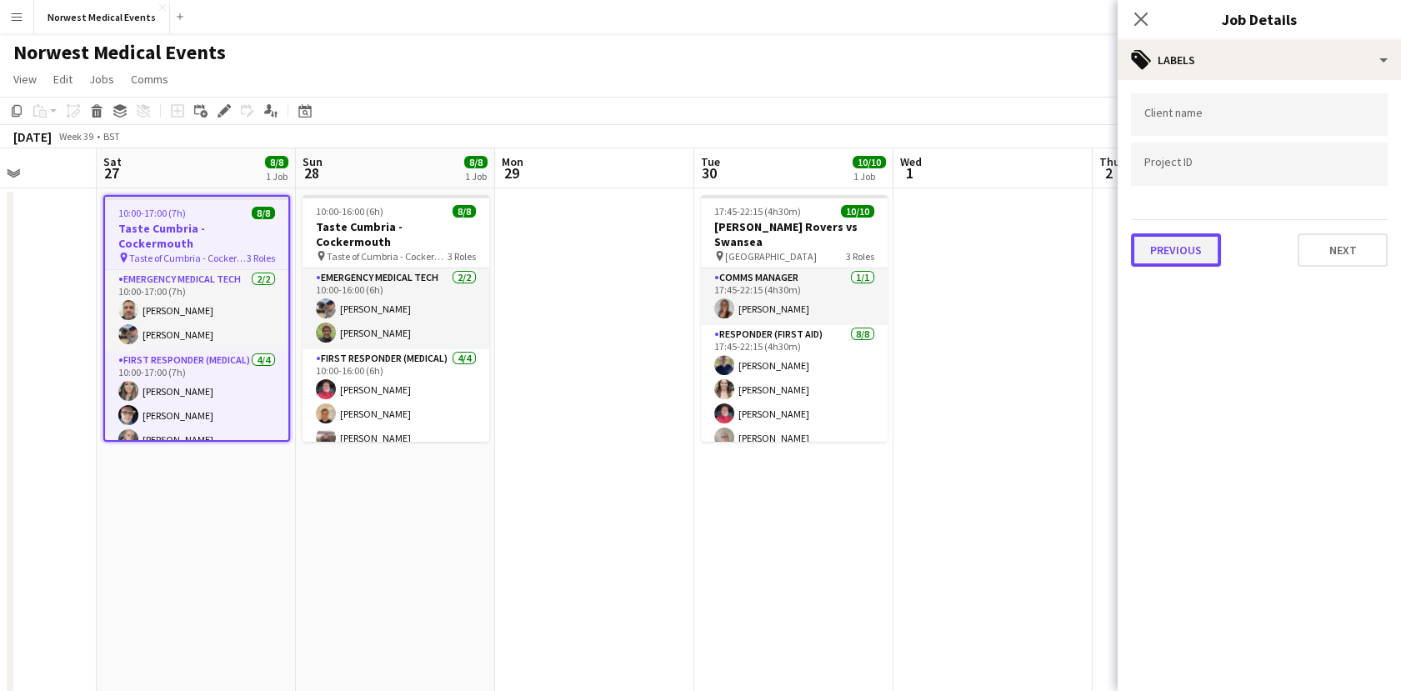
click at [1170, 251] on button "Previous" at bounding box center [1176, 249] width 90 height 33
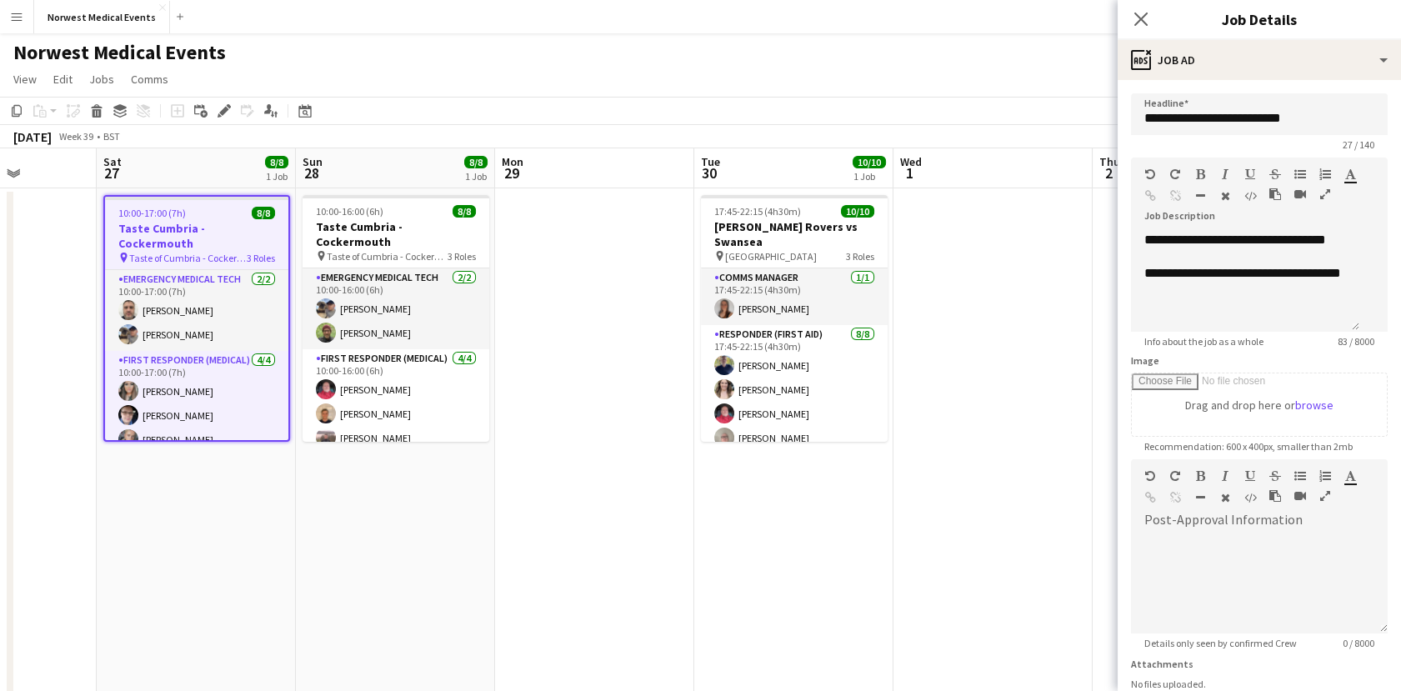
scroll to position [65, 0]
click at [1195, 248] on div at bounding box center [1245, 256] width 202 height 17
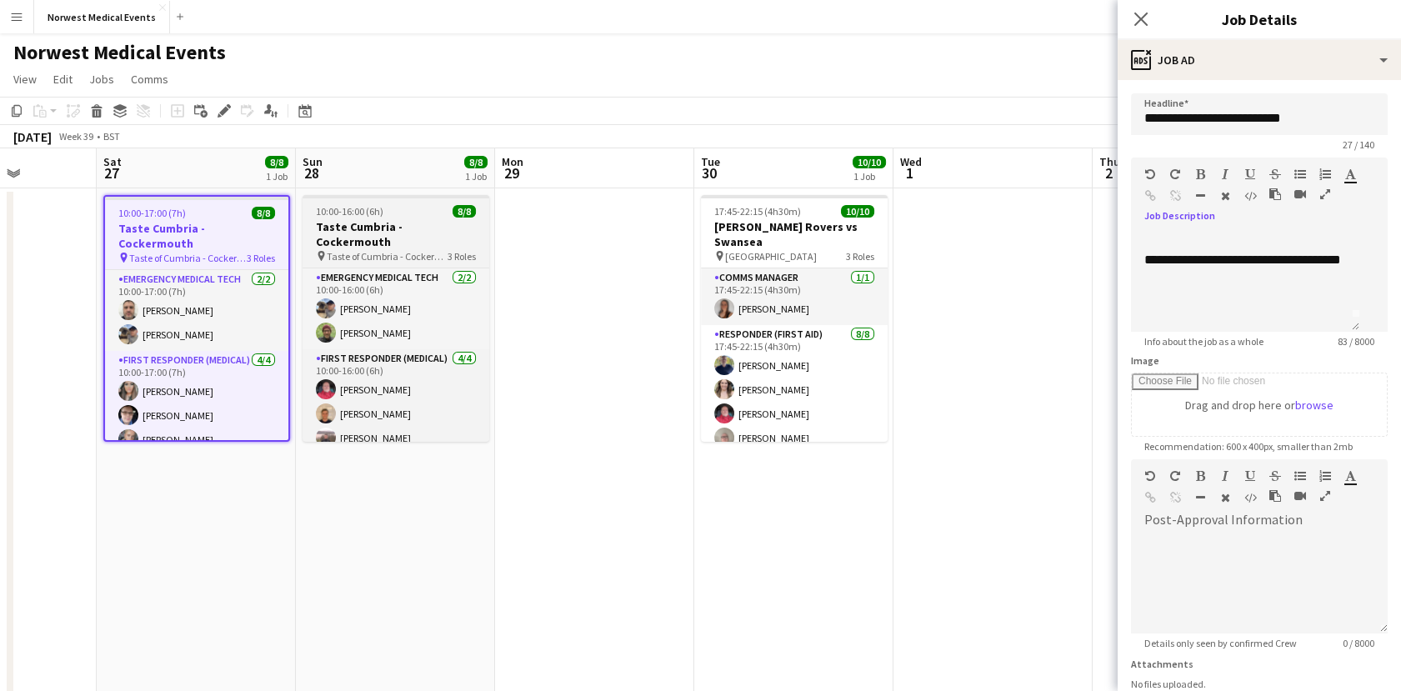
click at [372, 214] on span "10:00-16:00 (6h)" at bounding box center [349, 211] width 67 height 12
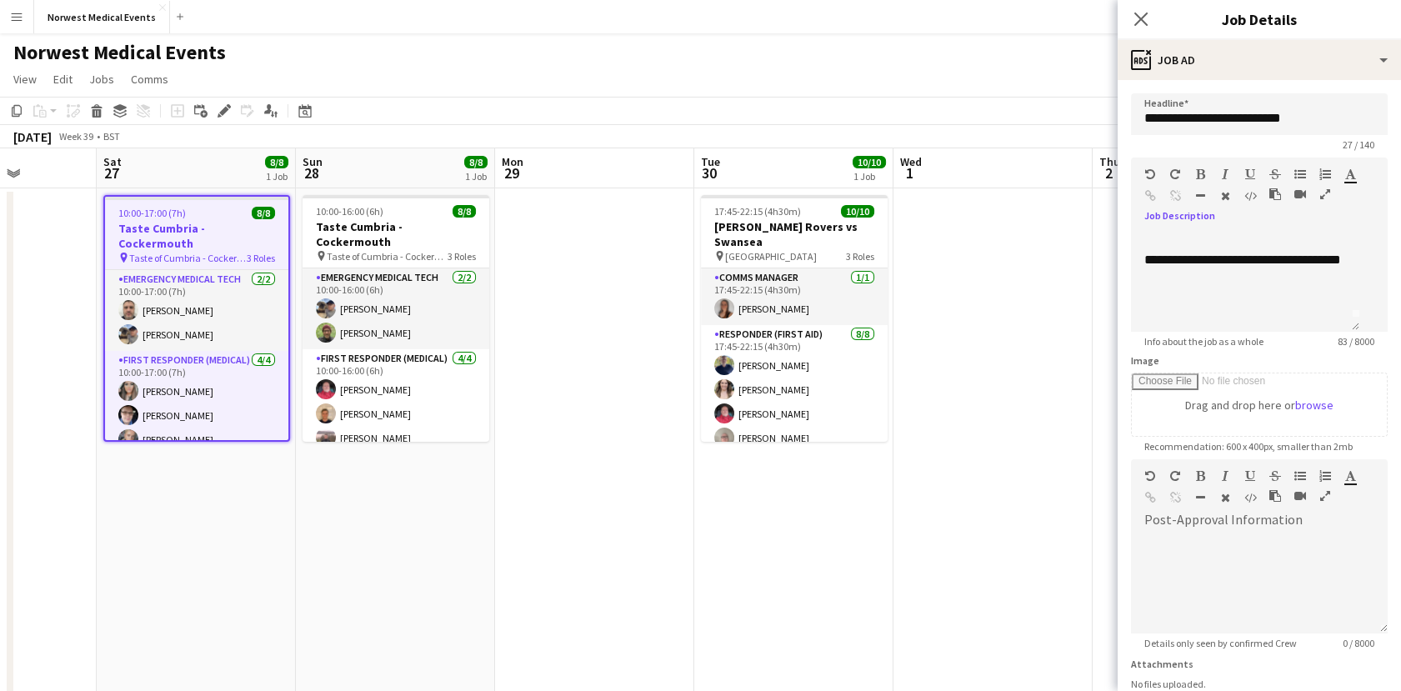
scroll to position [0, 0]
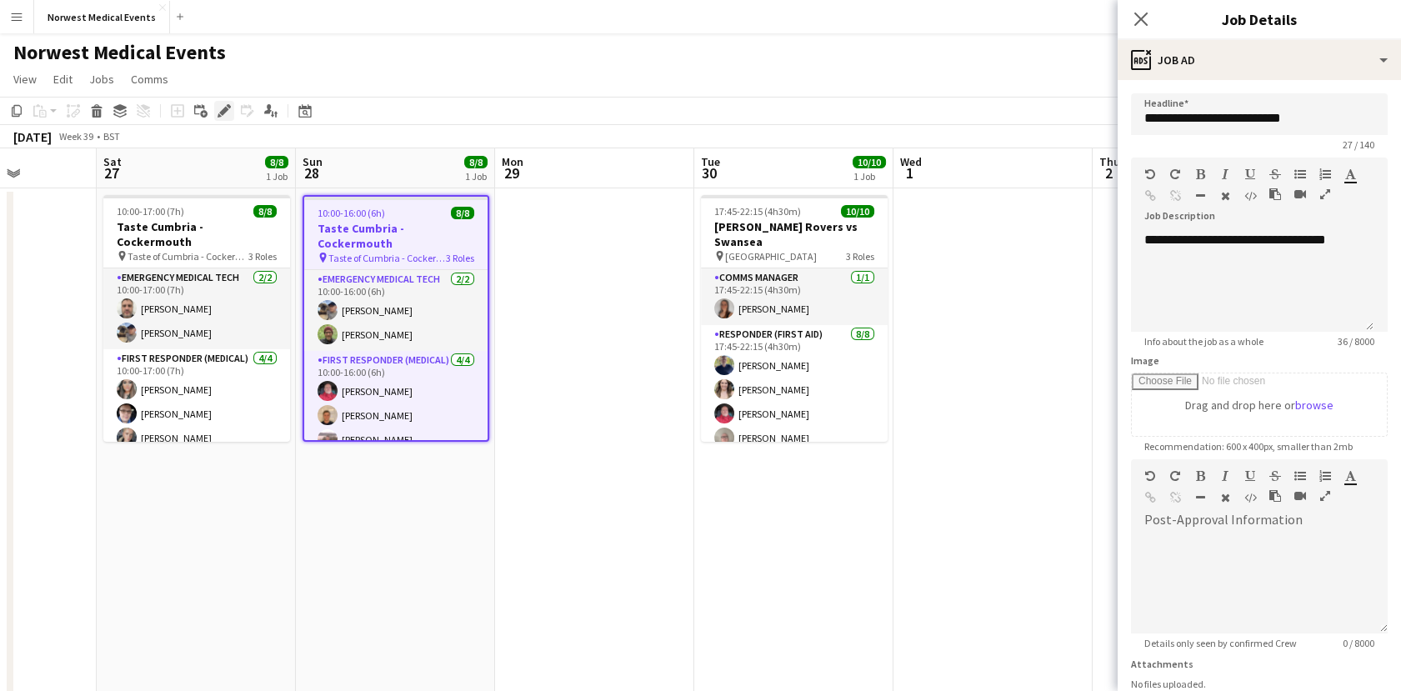
click at [224, 108] on icon at bounding box center [223, 111] width 9 height 9
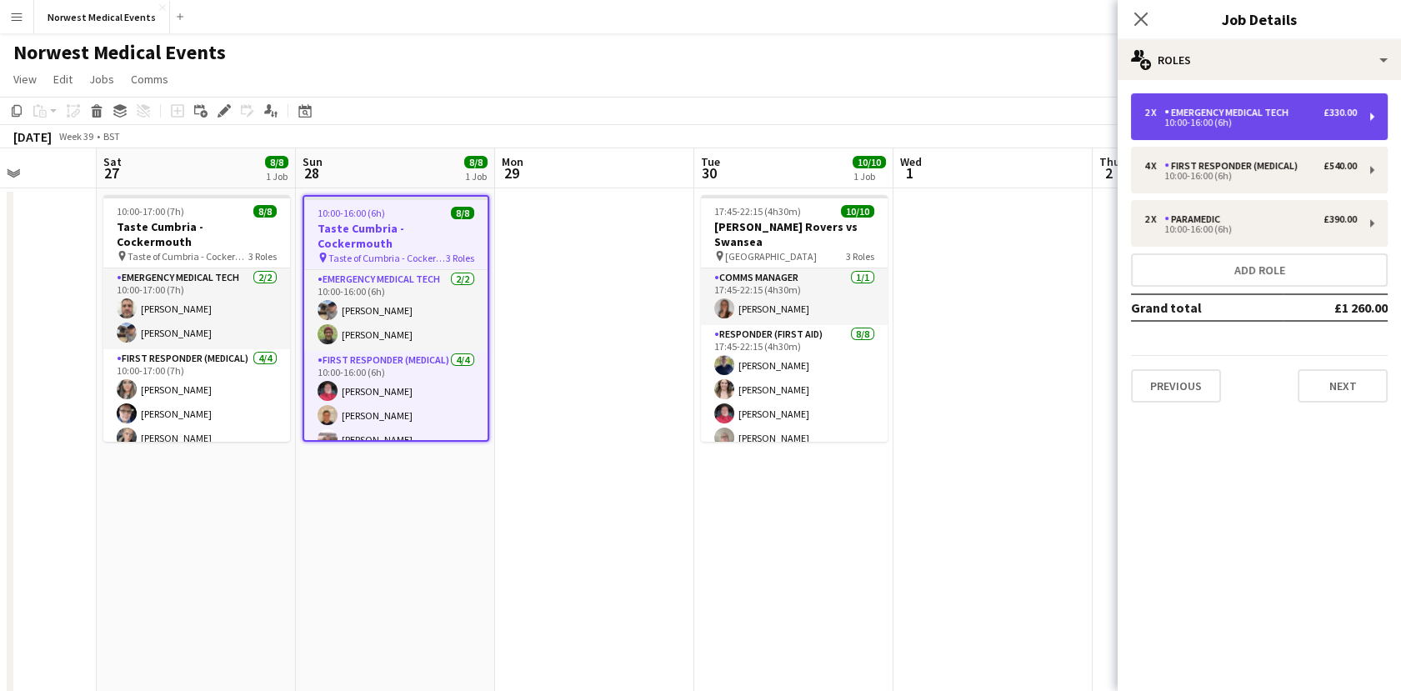
click at [1223, 110] on div "Emergency Medical Tech" at bounding box center [1229, 113] width 131 height 12
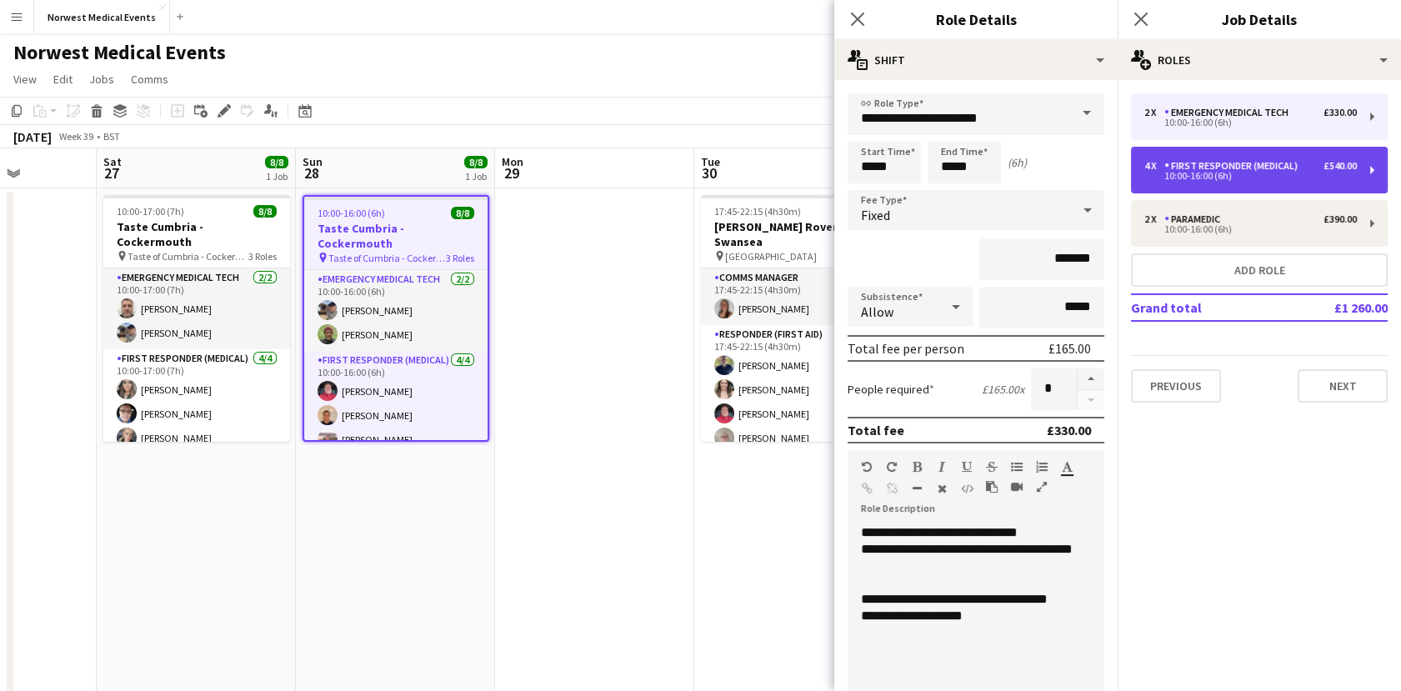
click at [1189, 189] on div "4 x First Responder (Medical) £540.00 10:00-16:00 (6h)" at bounding box center [1259, 170] width 257 height 47
type input "**********"
type input "*******"
type input "*"
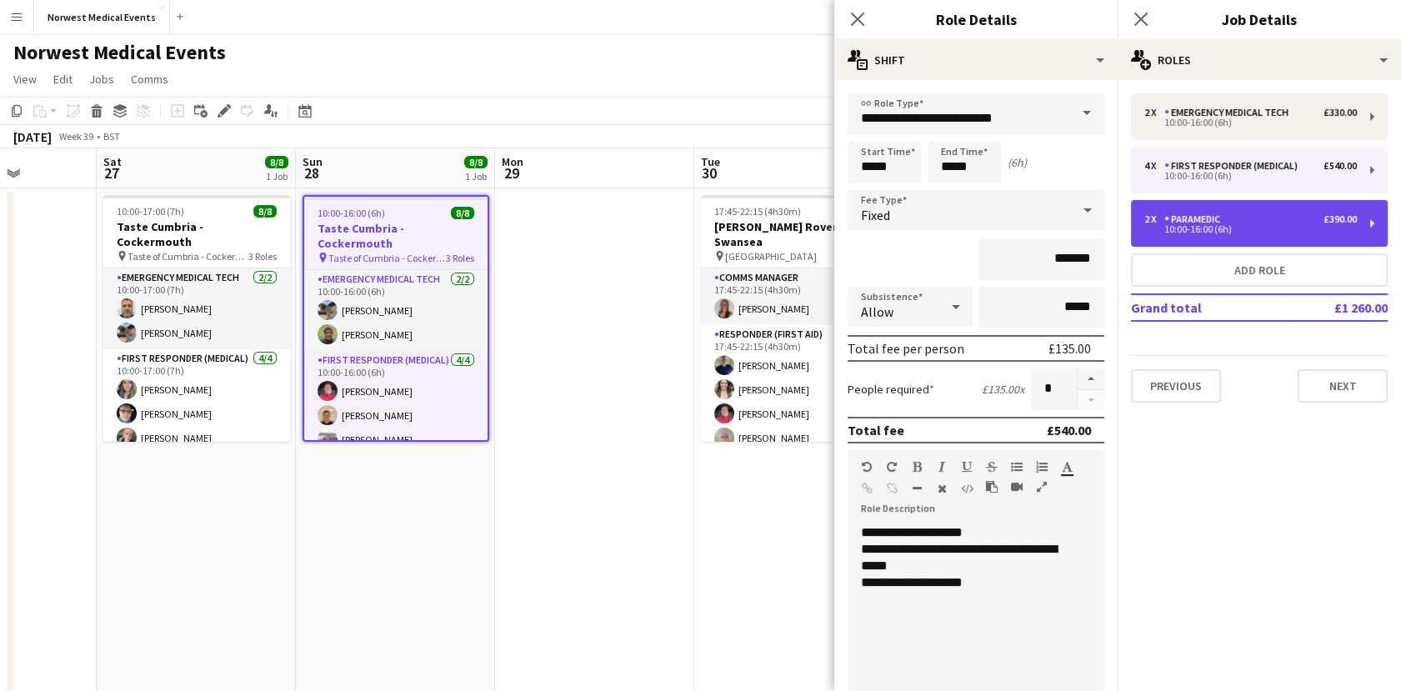
click at [1196, 212] on div "2 x Paramedic £390.00 10:00-16:00 (6h)" at bounding box center [1259, 223] width 257 height 47
type input "*********"
type input "*******"
type input "*"
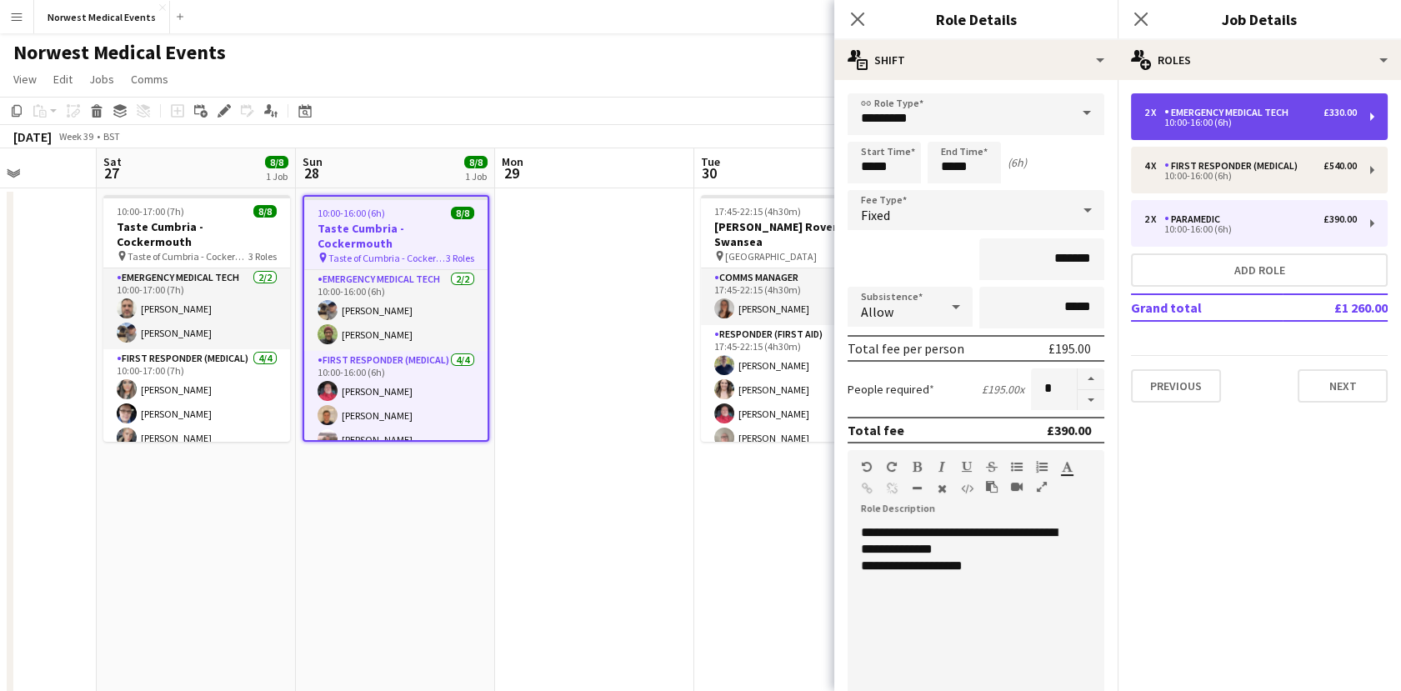
click at [1231, 118] on div "10:00-16:00 (6h)" at bounding box center [1250, 122] width 212 height 8
type input "**********"
type input "*******"
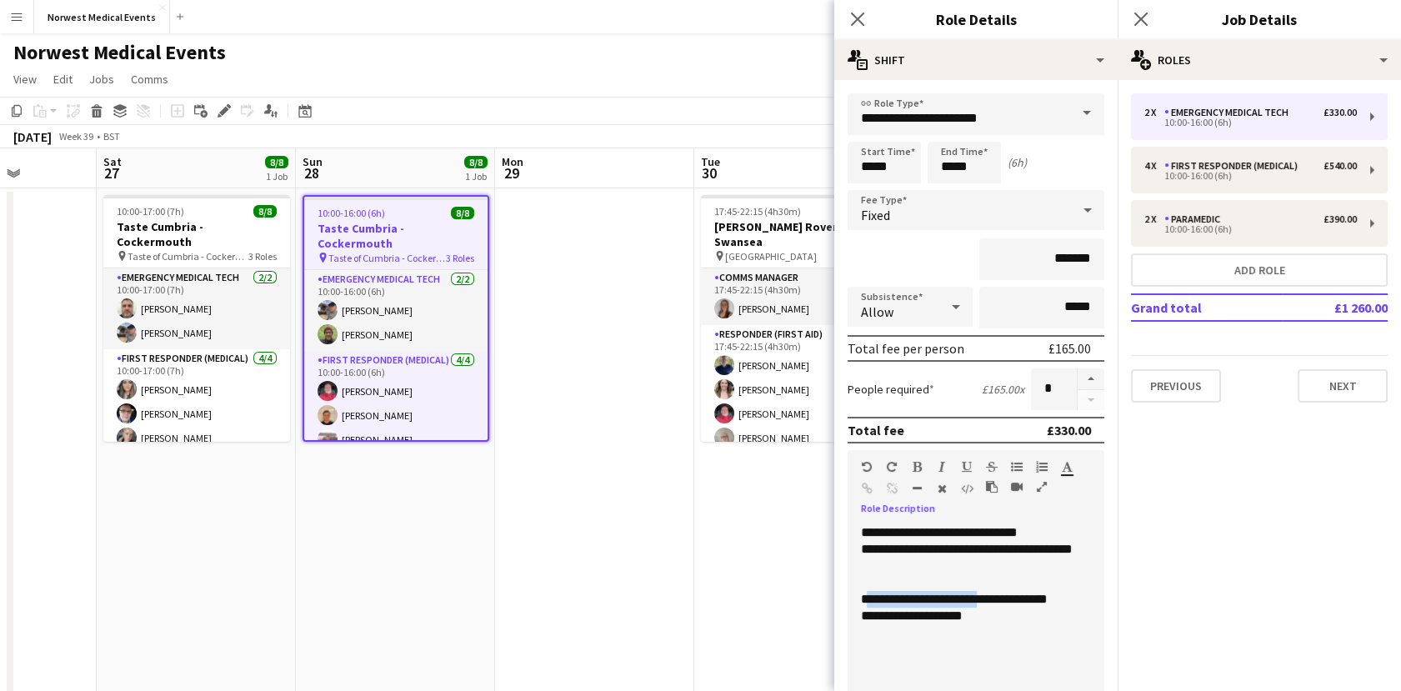
drag, startPoint x: 864, startPoint y: 602, endPoint x: 983, endPoint y: 599, distance: 119.2
click at [983, 599] on div "**********" at bounding box center [968, 624] width 242 height 200
drag, startPoint x: 202, startPoint y: 301, endPoint x: 920, endPoint y: 182, distance: 727.0
click at [202, 293] on app-card-role "Emergency Medical Tech [DATE] 10:00-17:00 (7h) [PERSON_NAME] [PERSON_NAME]" at bounding box center [196, 308] width 187 height 81
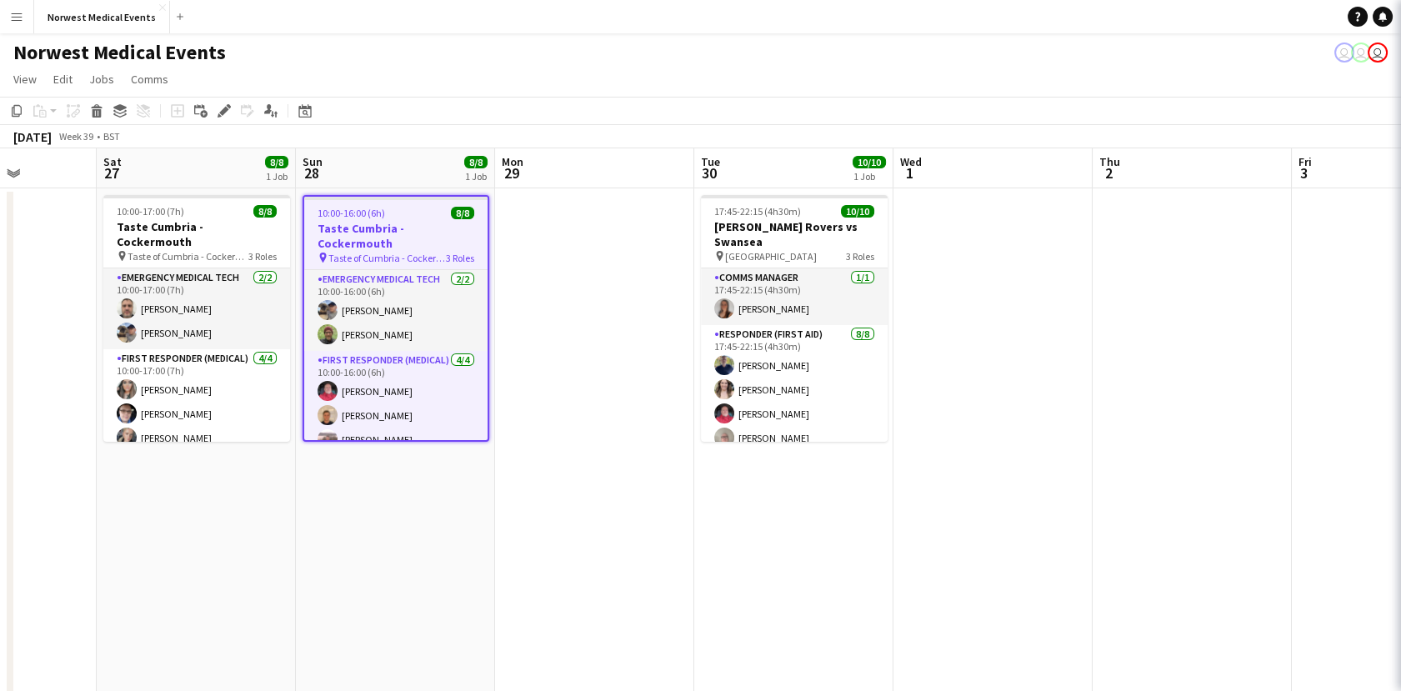
scroll to position [0, 502]
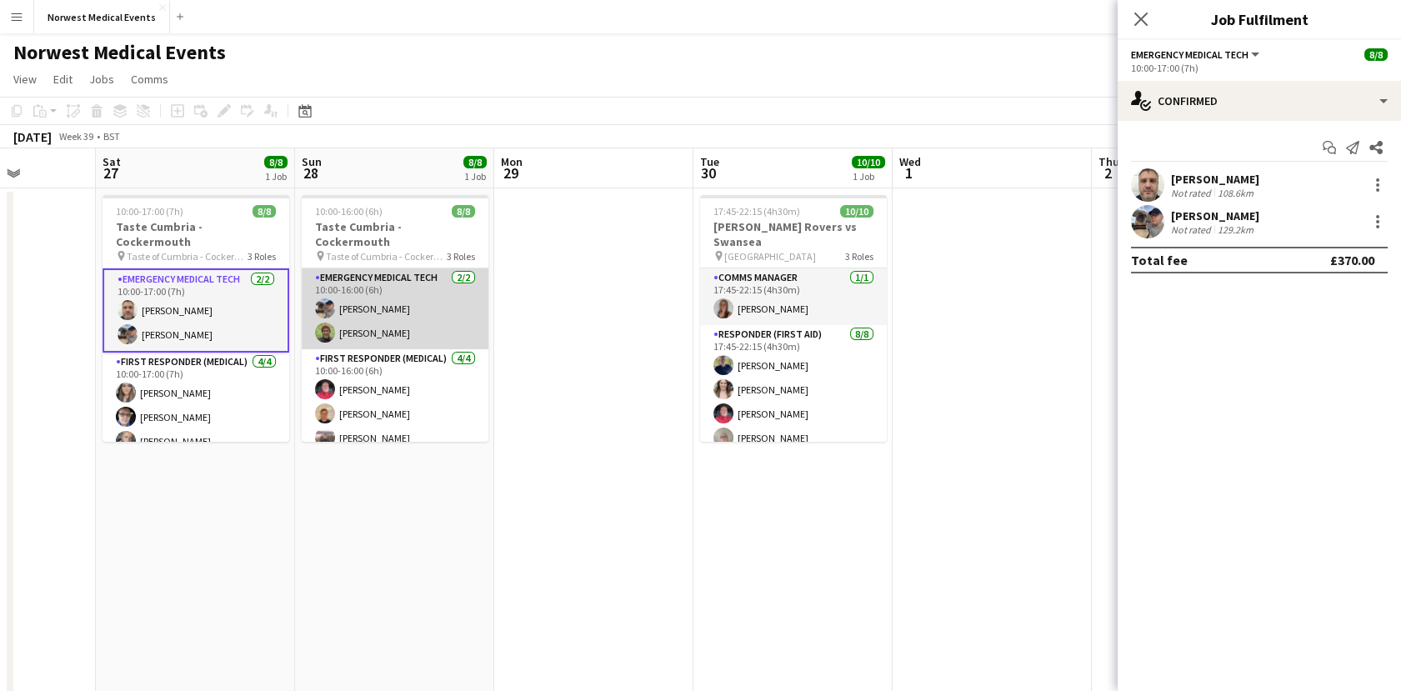
click at [365, 282] on app-card-role "Emergency Medical Tech [DATE] 10:00-16:00 (6h) [PERSON_NAME] [PERSON_NAME]" at bounding box center [395, 308] width 187 height 81
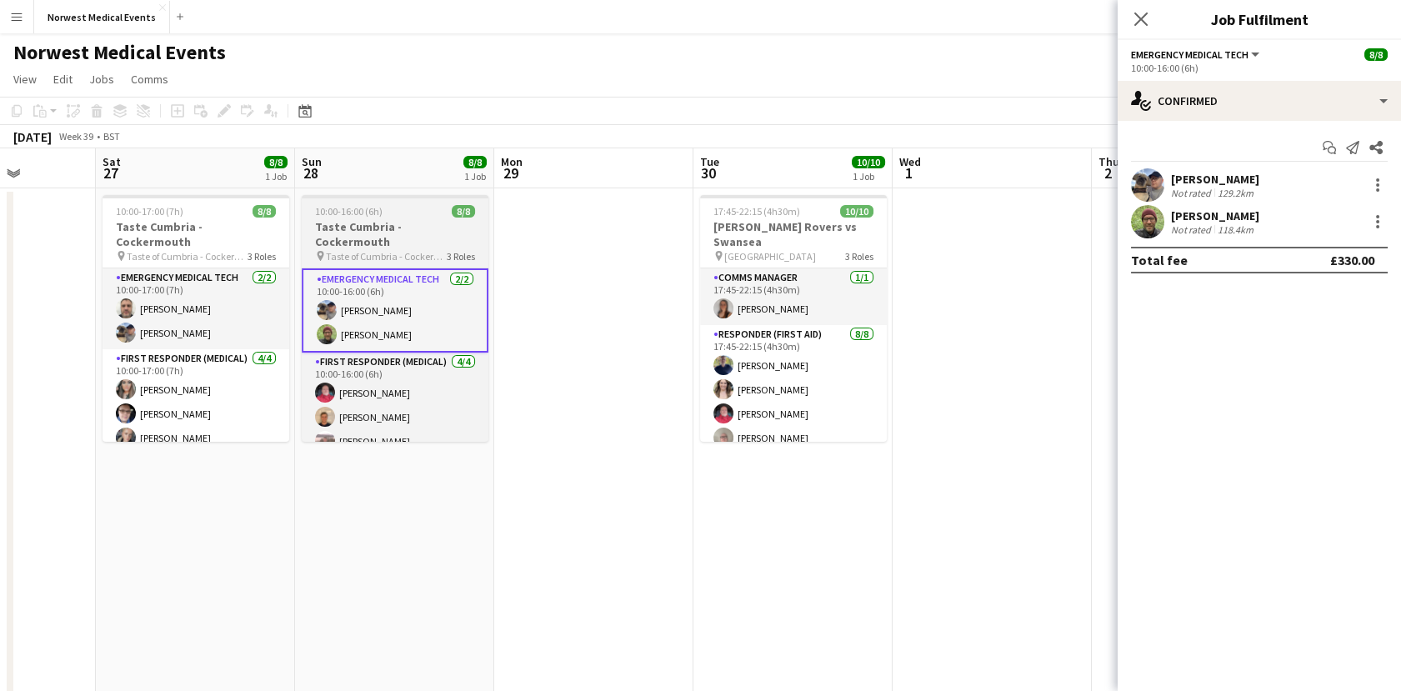
click at [353, 212] on span "10:00-16:00 (6h)" at bounding box center [348, 211] width 67 height 12
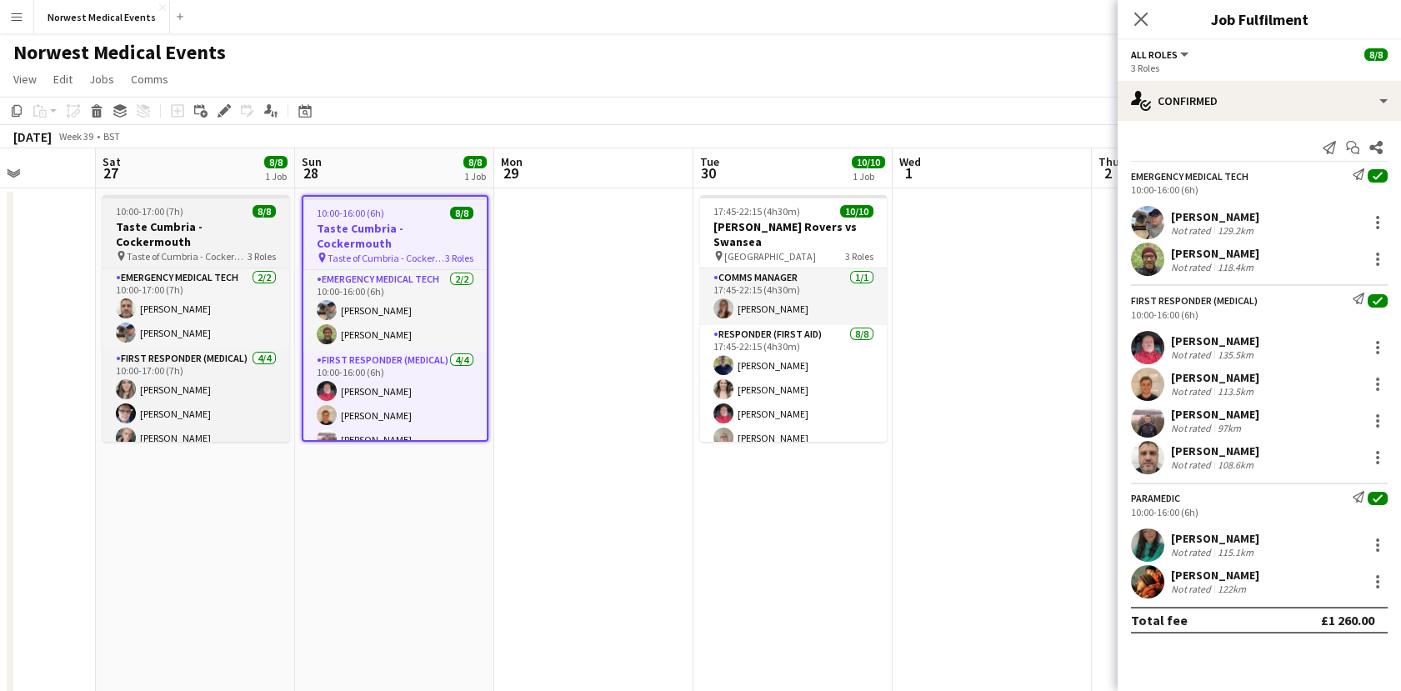
click at [216, 201] on app-job-card "10:00-17:00 (7h) 8/8 Taste Cumbria - Cockermouth pin Taste of Cumbria - Cockerm…" at bounding box center [195, 318] width 187 height 247
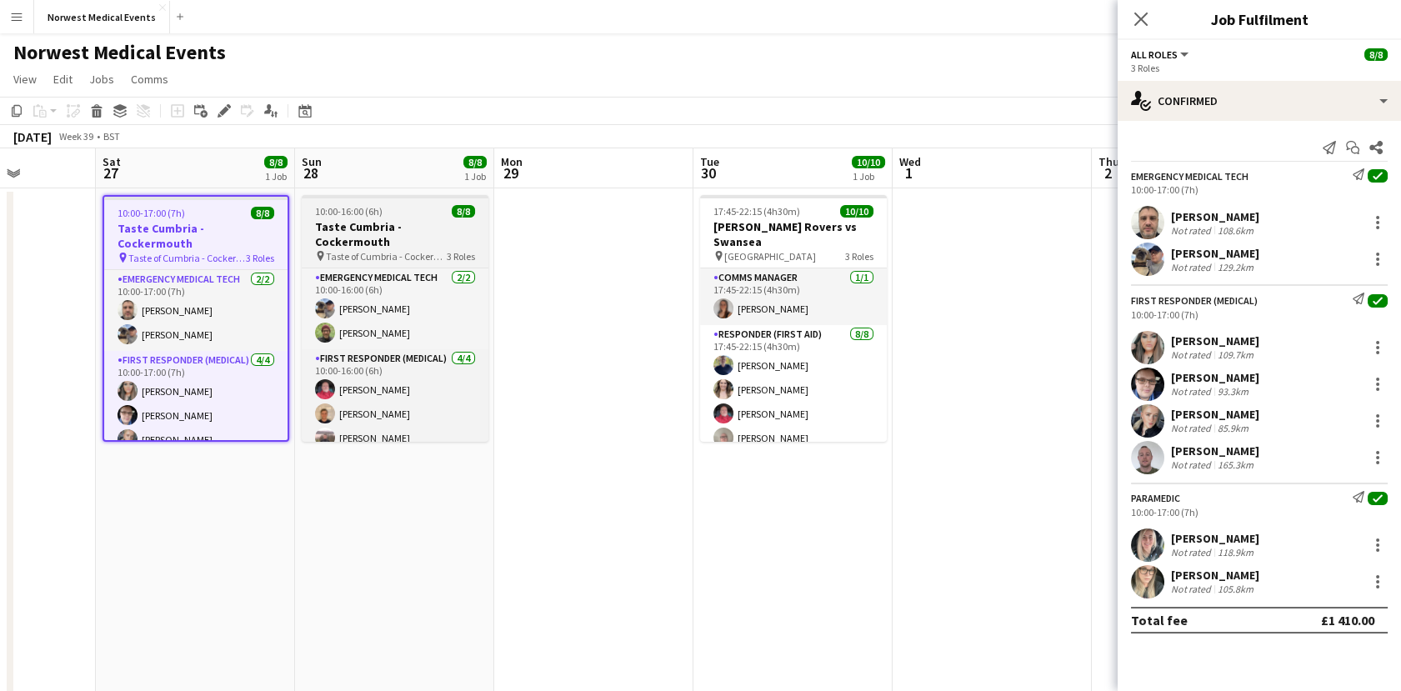
click at [432, 223] on h3 "Taste Cumbria - Cockermouth" at bounding box center [395, 234] width 187 height 30
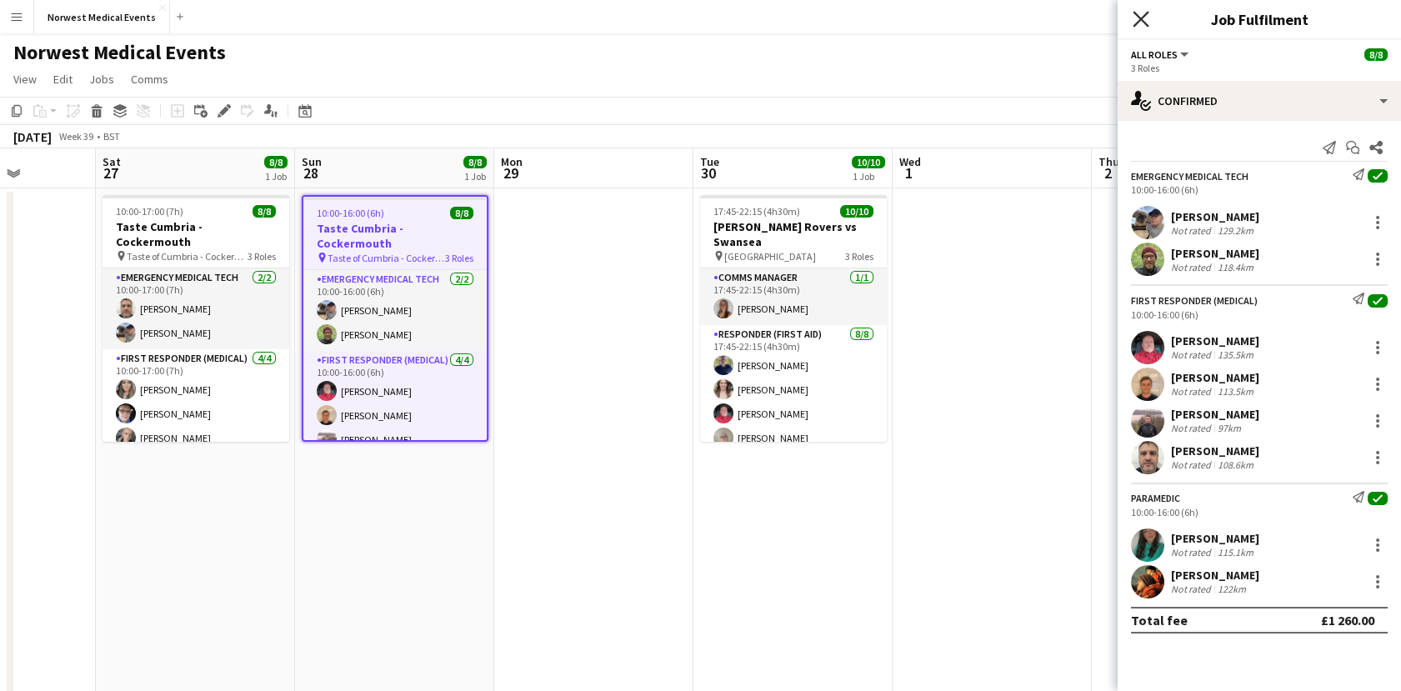
click at [1134, 24] on icon at bounding box center [1140, 19] width 16 height 16
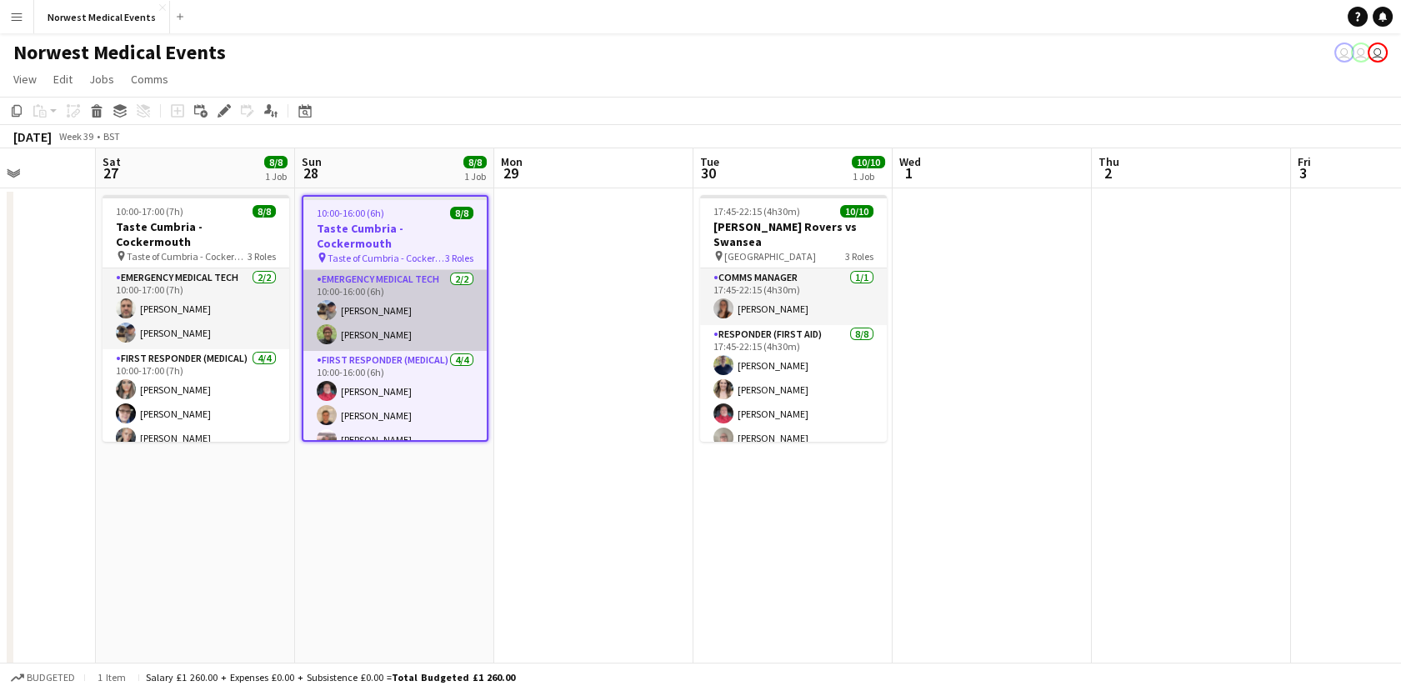
drag, startPoint x: 350, startPoint y: 348, endPoint x: 345, endPoint y: 280, distance: 68.5
click at [350, 351] on app-card-role "First Responder (Medical) [DATE] 10:00-16:00 (6h) [PERSON_NAME] [PERSON_NAME] […" at bounding box center [394, 415] width 183 height 129
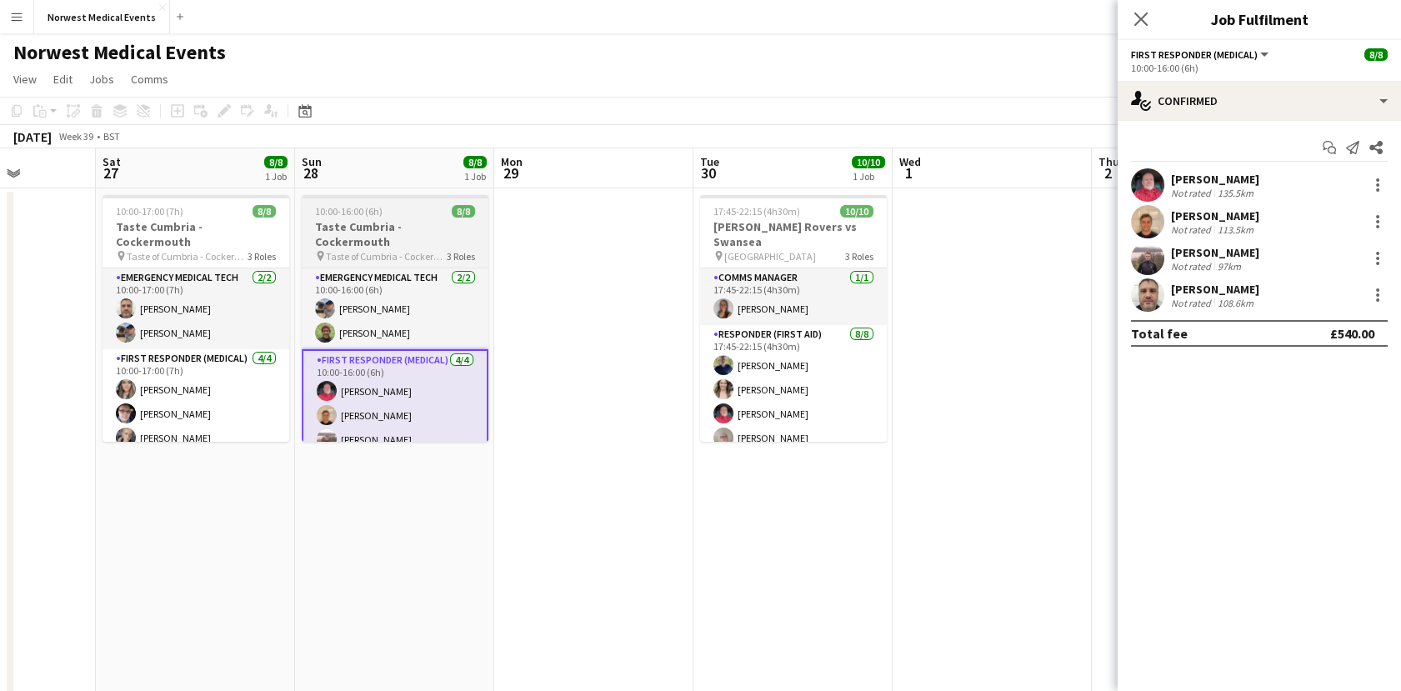
click at [427, 232] on h3 "Taste Cumbria - Cockermouth" at bounding box center [395, 234] width 187 height 30
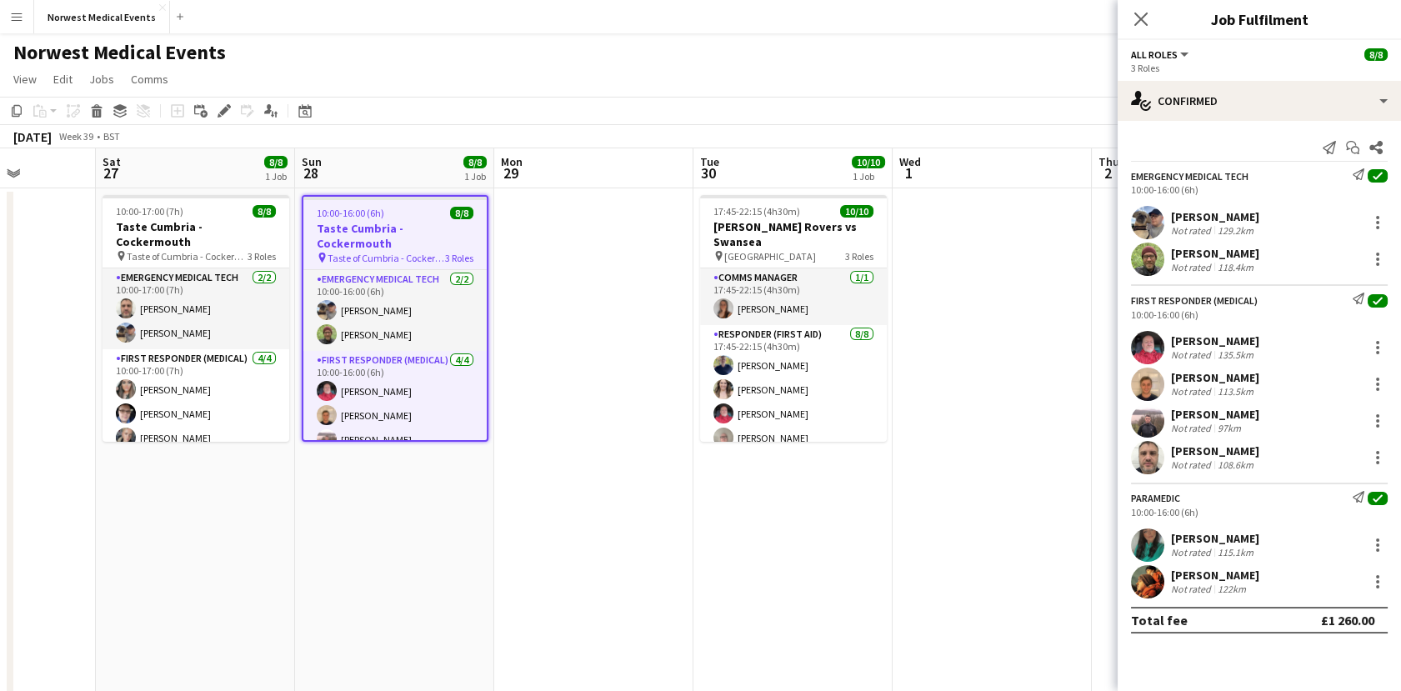
scroll to position [0, 507]
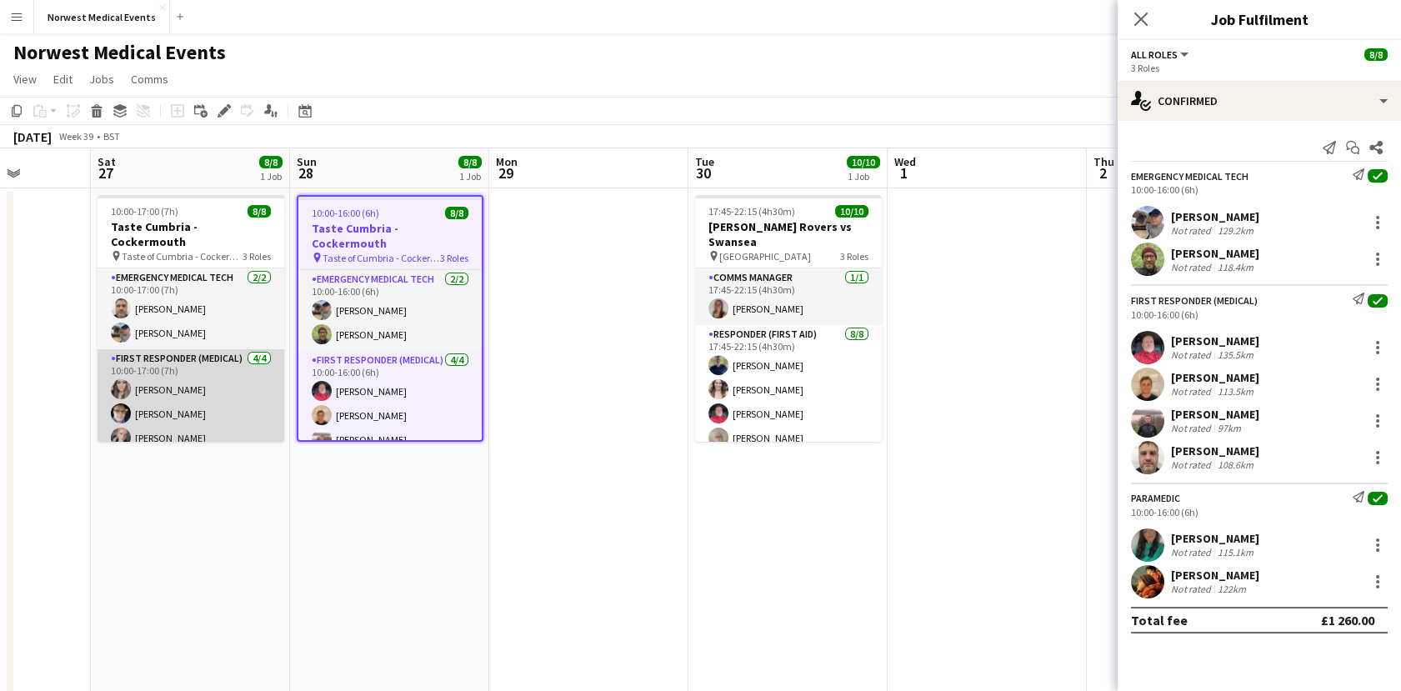
click at [219, 349] on app-card-role "First Responder (Medical) [DATE] 10:00-17:00 (7h) [PERSON_NAME] [PERSON_NAME] […" at bounding box center [190, 413] width 187 height 129
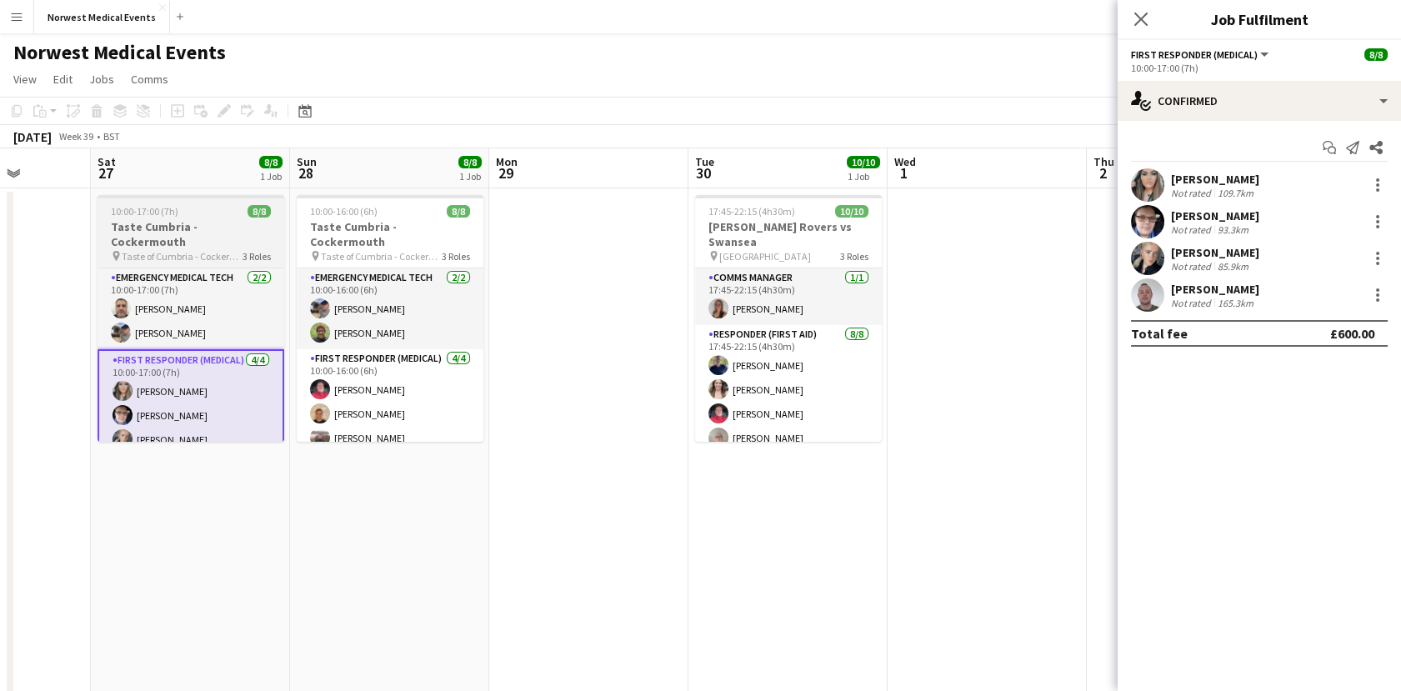
click at [192, 205] on div "10:00-17:00 (7h) 8/8" at bounding box center [190, 211] width 187 height 12
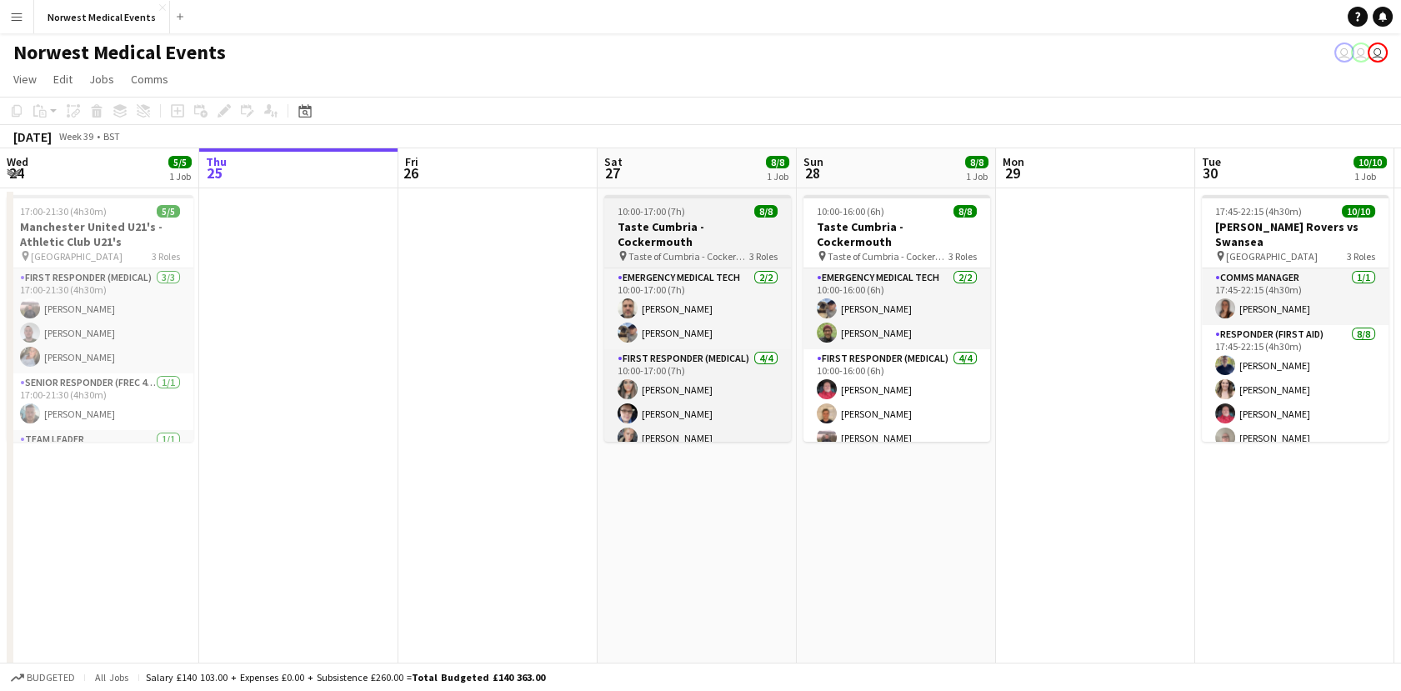
click at [719, 250] on span "Taste of Cumbria - Cockermouth" at bounding box center [688, 256] width 121 height 12
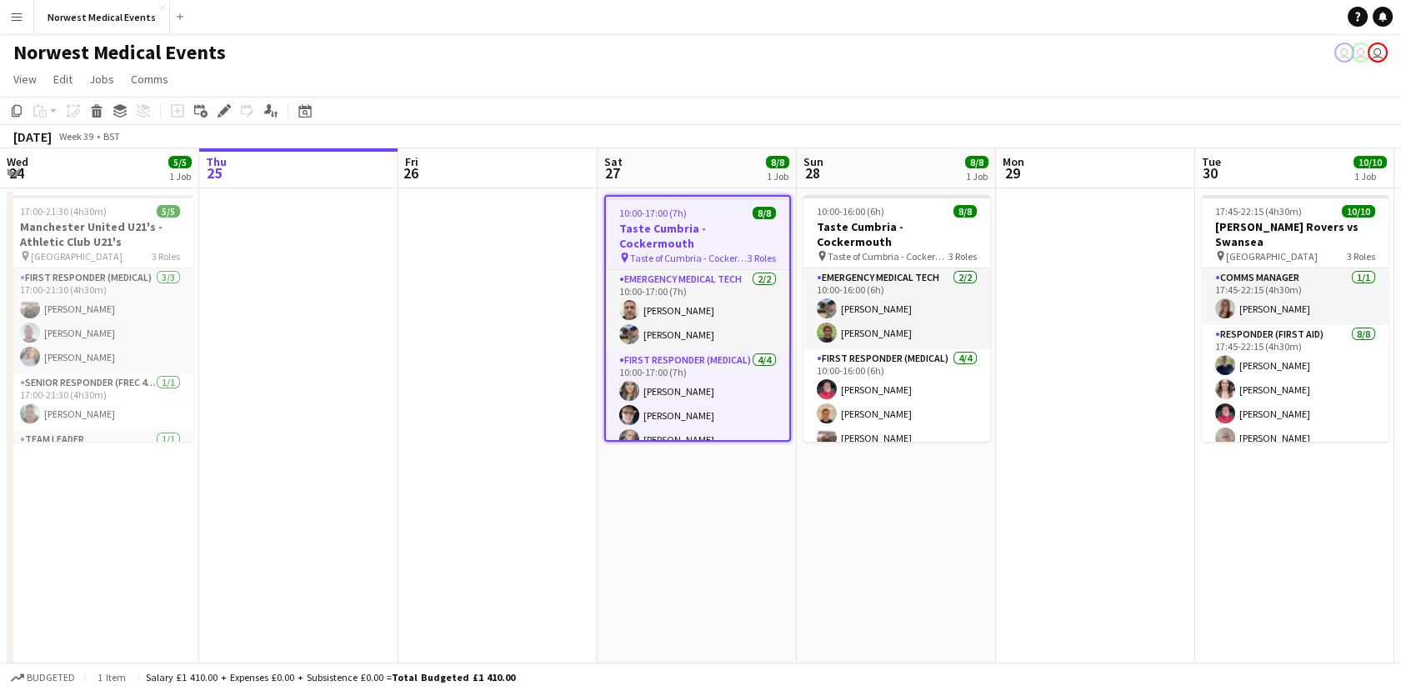
click at [707, 234] on h3 "Taste Cumbria - Cockermouth" at bounding box center [697, 236] width 183 height 30
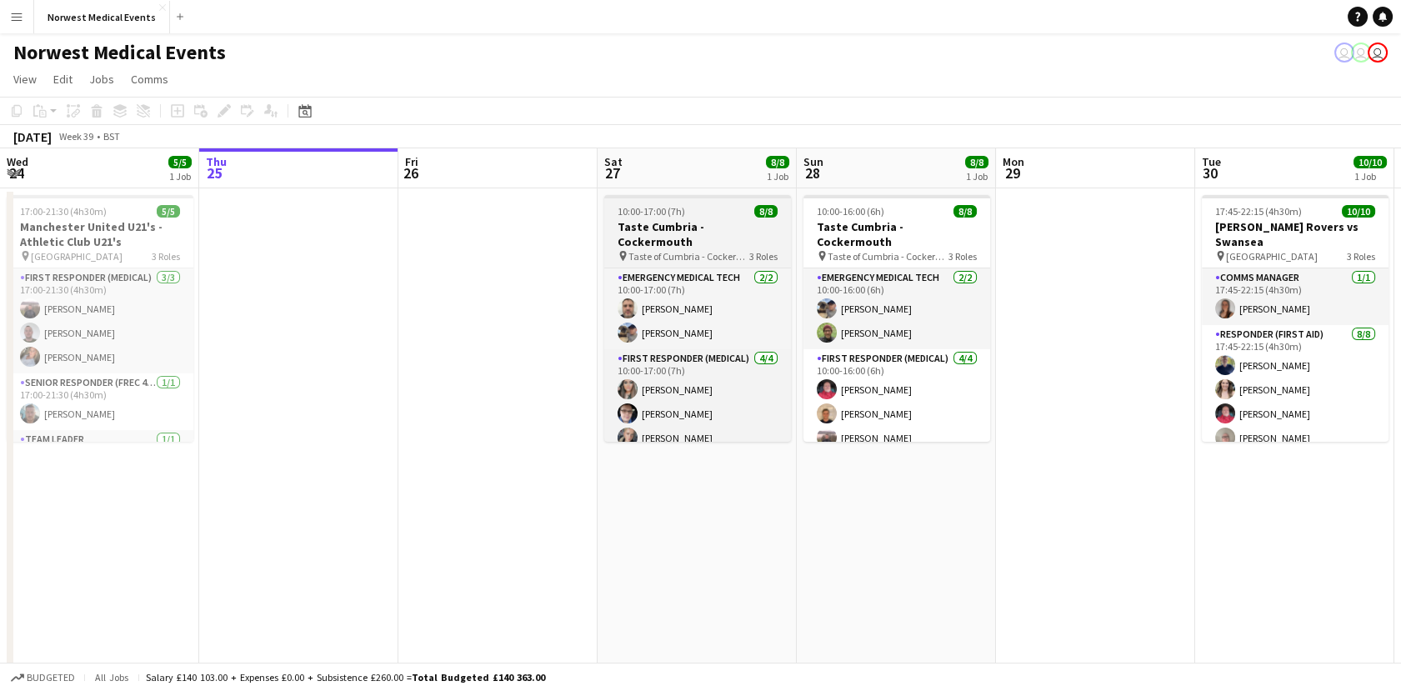
click at [707, 250] on span "Taste of Cumbria - Cockermouth" at bounding box center [688, 256] width 121 height 12
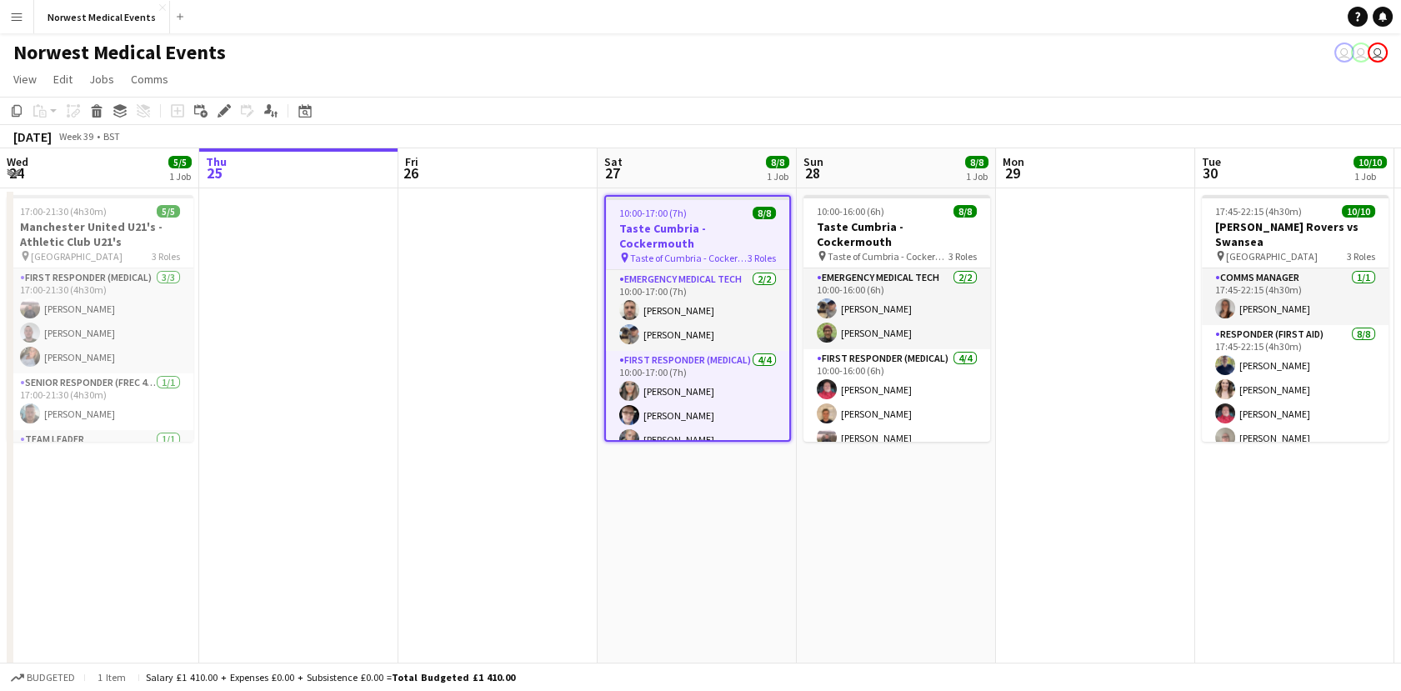
click at [238, 112] on div "Add job Add linked Job Edit Edit linked Job Applicants" at bounding box center [216, 111] width 127 height 20
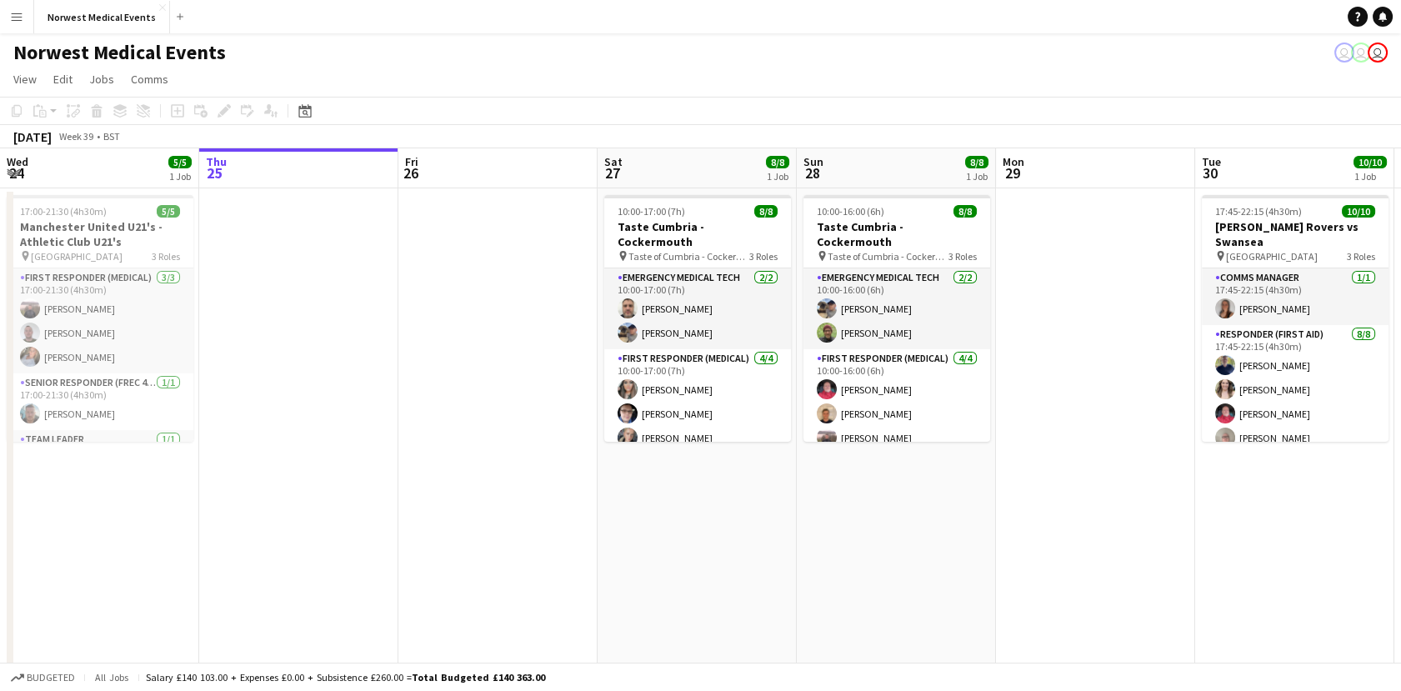
drag, startPoint x: 622, startPoint y: 222, endPoint x: 567, endPoint y: 207, distance: 57.8
click at [623, 221] on h3 "Taste Cumbria - Cockermouth" at bounding box center [697, 234] width 187 height 30
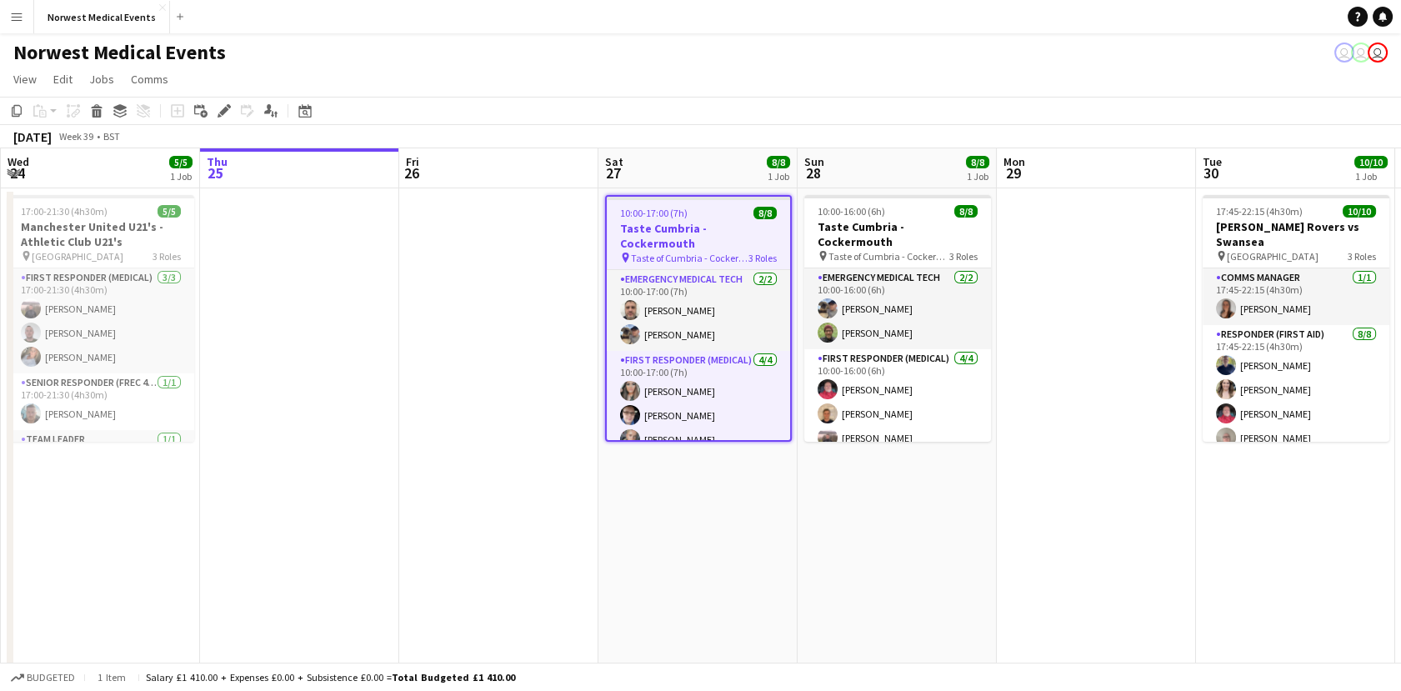
click at [212, 112] on div "Add job Add linked Job Edit Edit linked Job Applicants" at bounding box center [216, 111] width 127 height 20
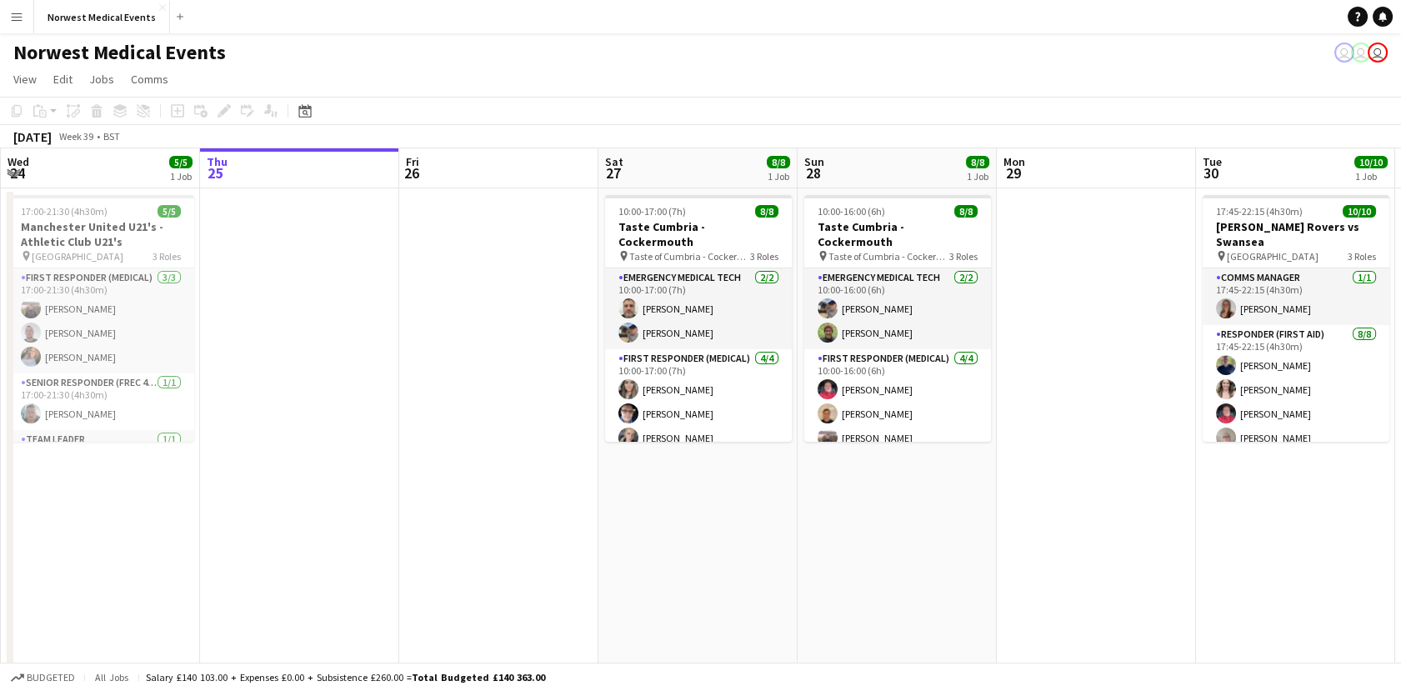
drag, startPoint x: 632, startPoint y: 207, endPoint x: 482, endPoint y: 168, distance: 154.8
click at [632, 207] on span "10:00-17:00 (7h)" at bounding box center [651, 211] width 67 height 12
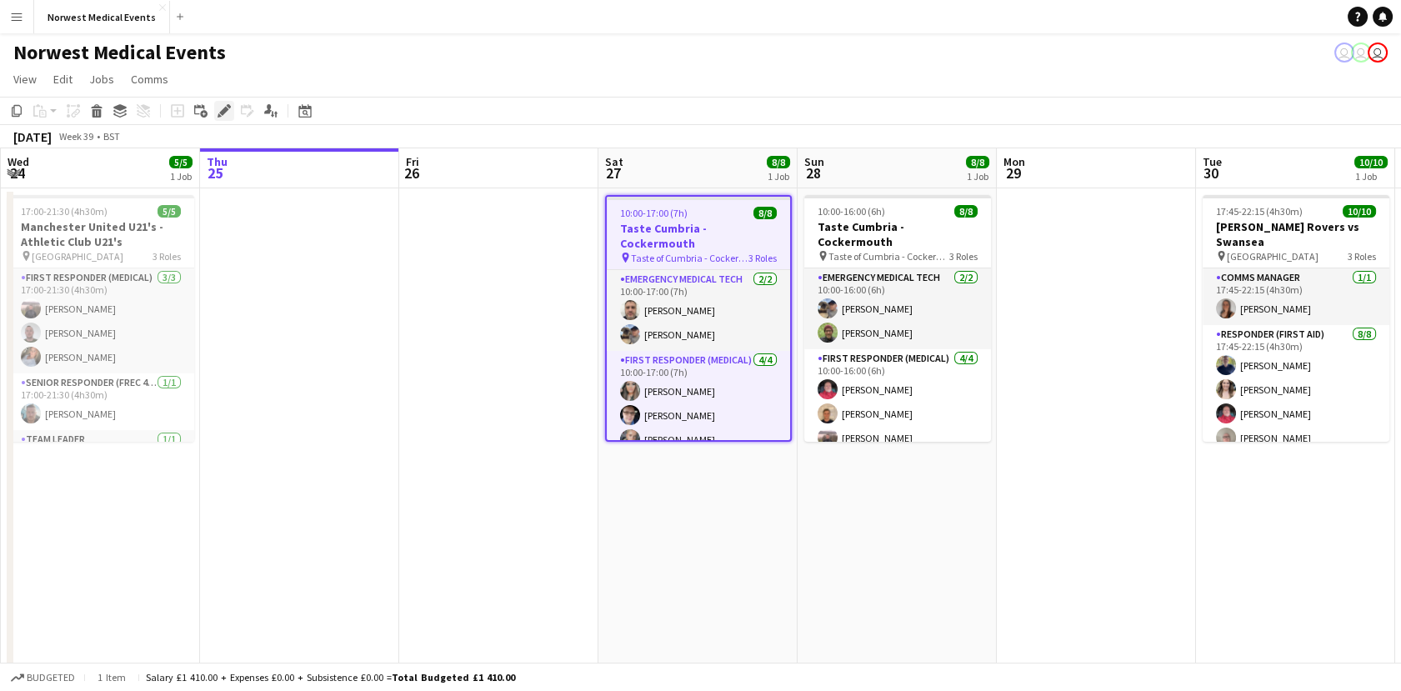
click at [222, 114] on icon at bounding box center [223, 111] width 9 height 9
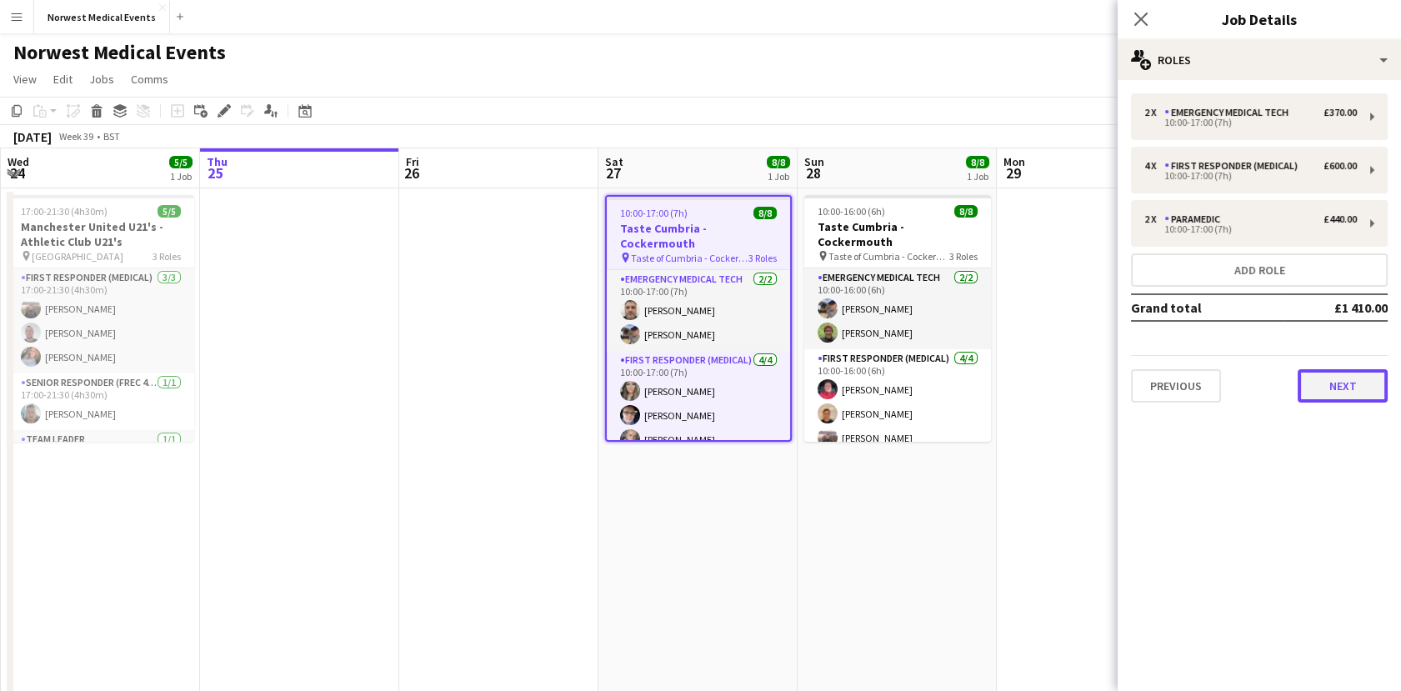
click at [1360, 372] on button "Next" at bounding box center [1342, 385] width 90 height 33
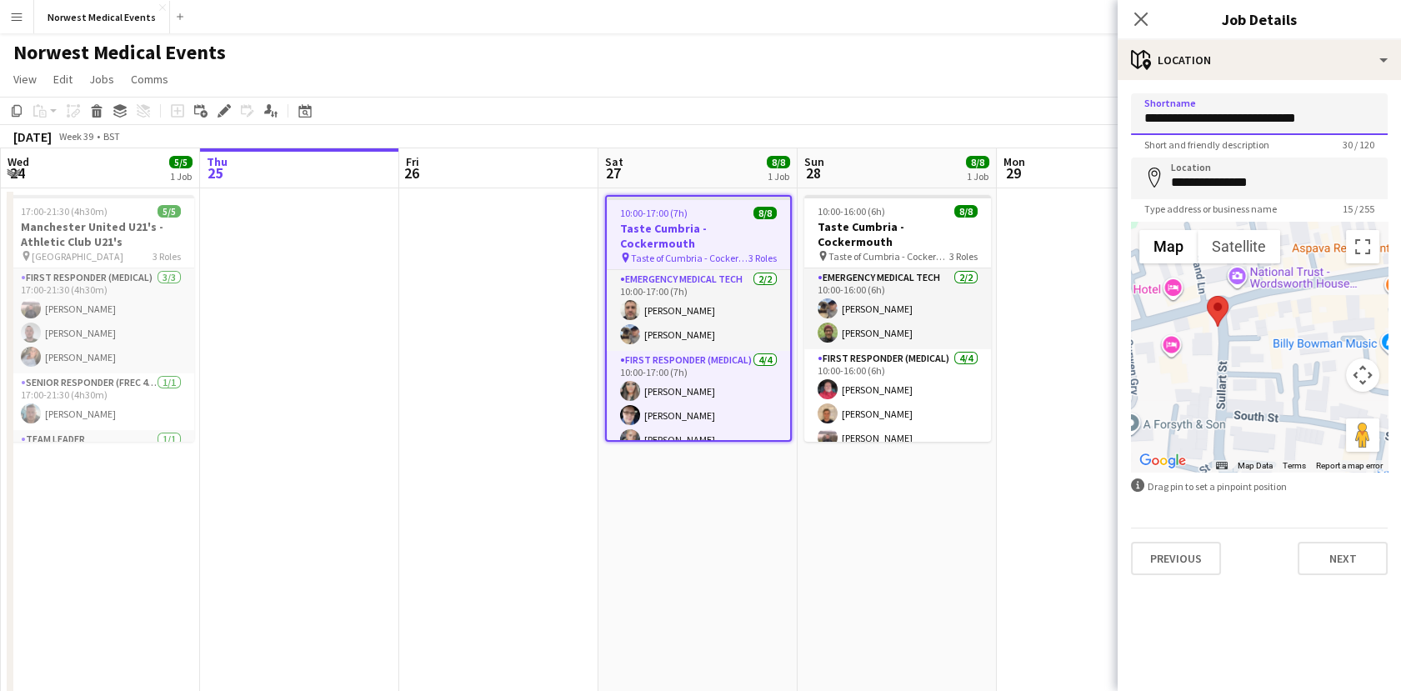
click at [1231, 123] on input "**********" at bounding box center [1259, 114] width 257 height 42
click at [1140, 12] on icon "Close pop-in" at bounding box center [1140, 19] width 16 height 16
